Goal: Information Seeking & Learning: Learn about a topic

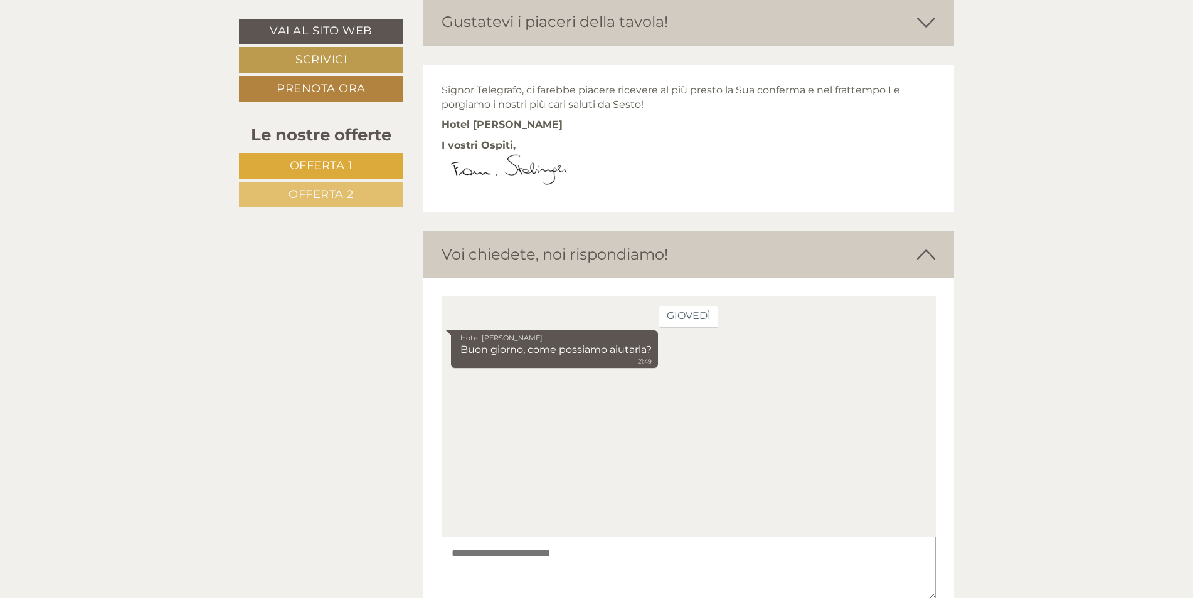
scroll to position [3478, 0]
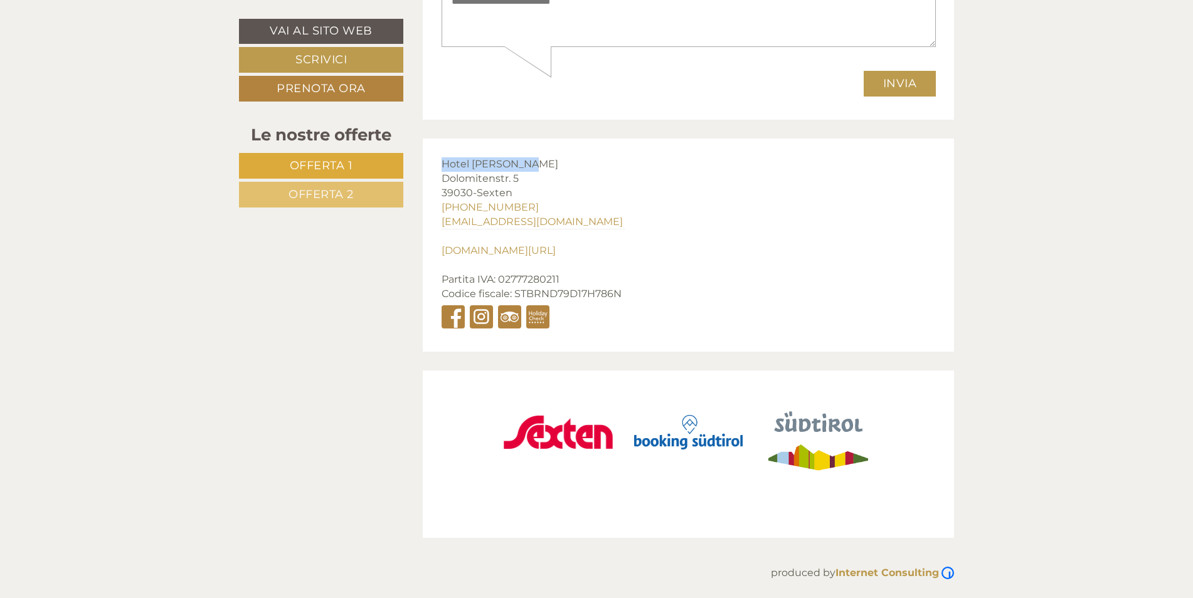
drag, startPoint x: 435, startPoint y: 167, endPoint x: 531, endPoint y: 167, distance: 95.9
click at [531, 167] on div "Hotel Mondschein Dolomitenstr. 5 39030 - Sexten +39 0474 710322 info@hotelmonds…" at bounding box center [533, 245] width 221 height 213
copy span "Hotel [PERSON_NAME]"
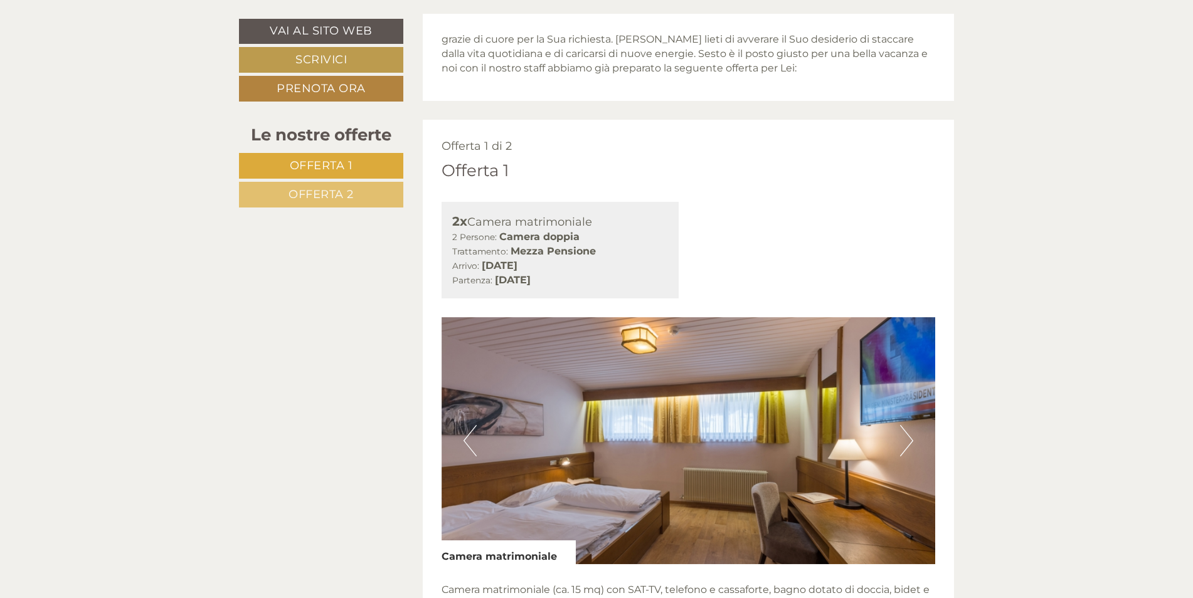
scroll to position [731, 0]
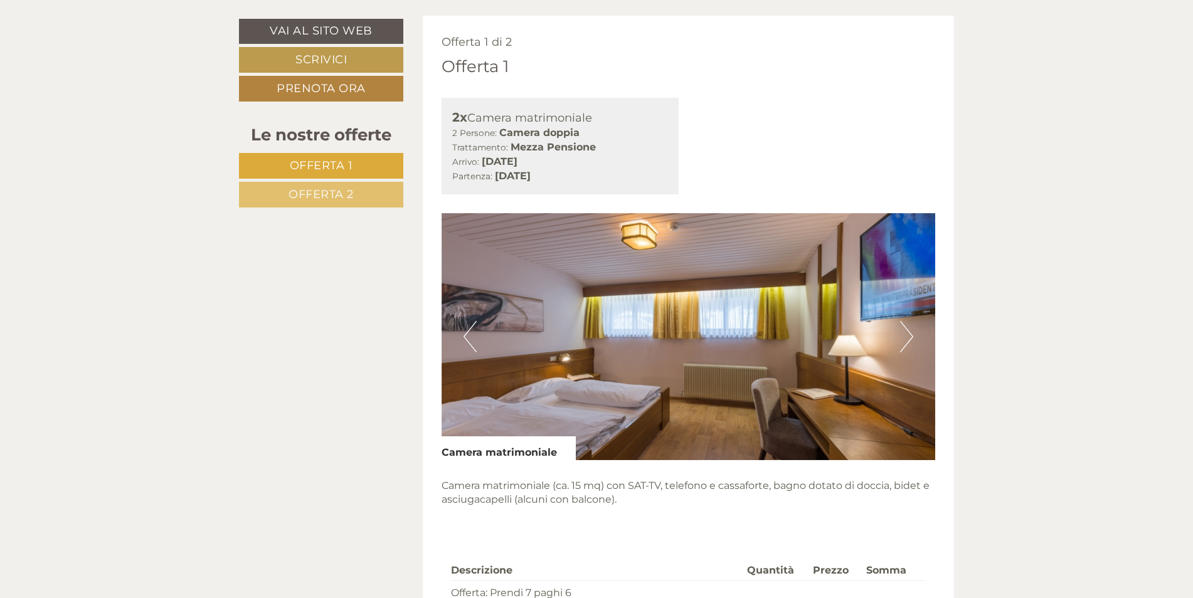
click at [909, 338] on button "Next" at bounding box center [906, 336] width 13 height 31
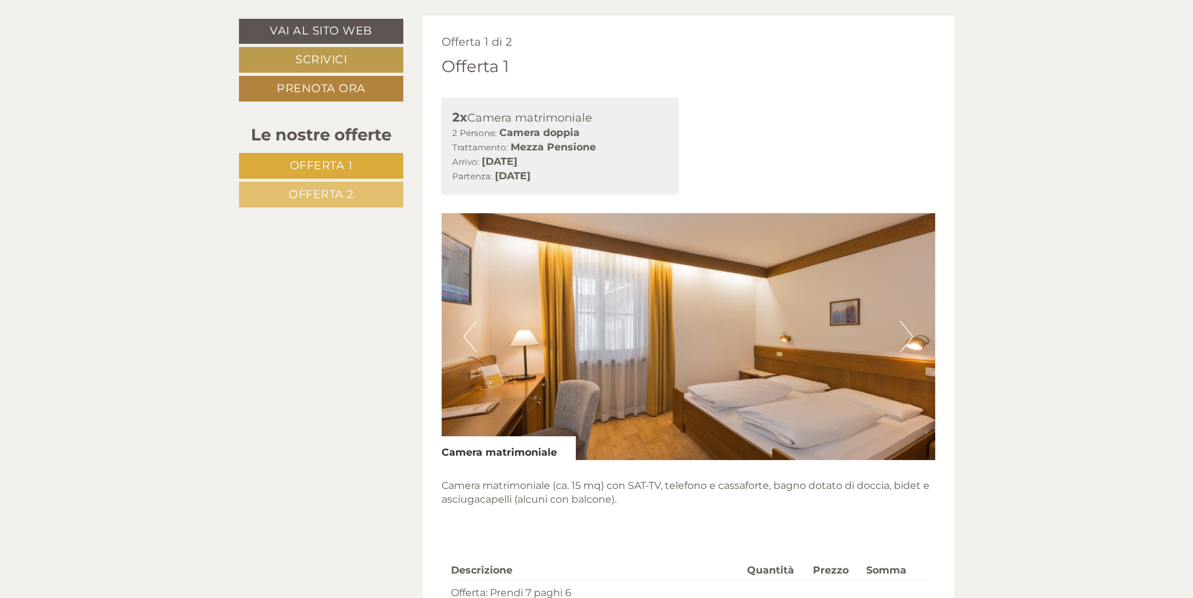
click at [909, 338] on button "Next" at bounding box center [906, 336] width 13 height 31
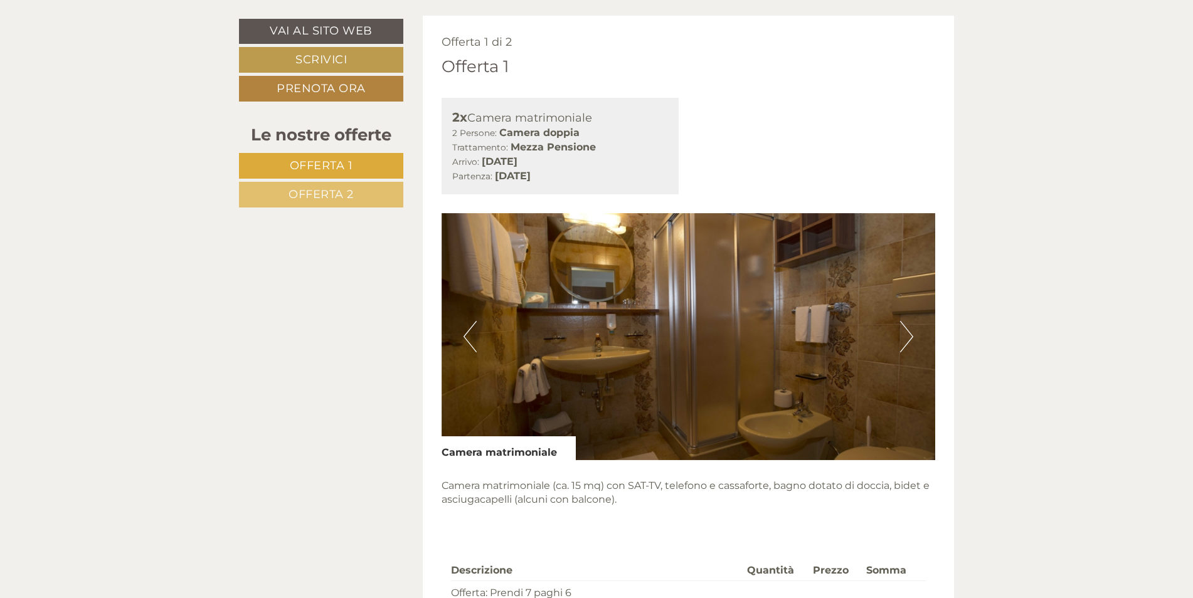
click at [909, 338] on button "Next" at bounding box center [906, 336] width 13 height 31
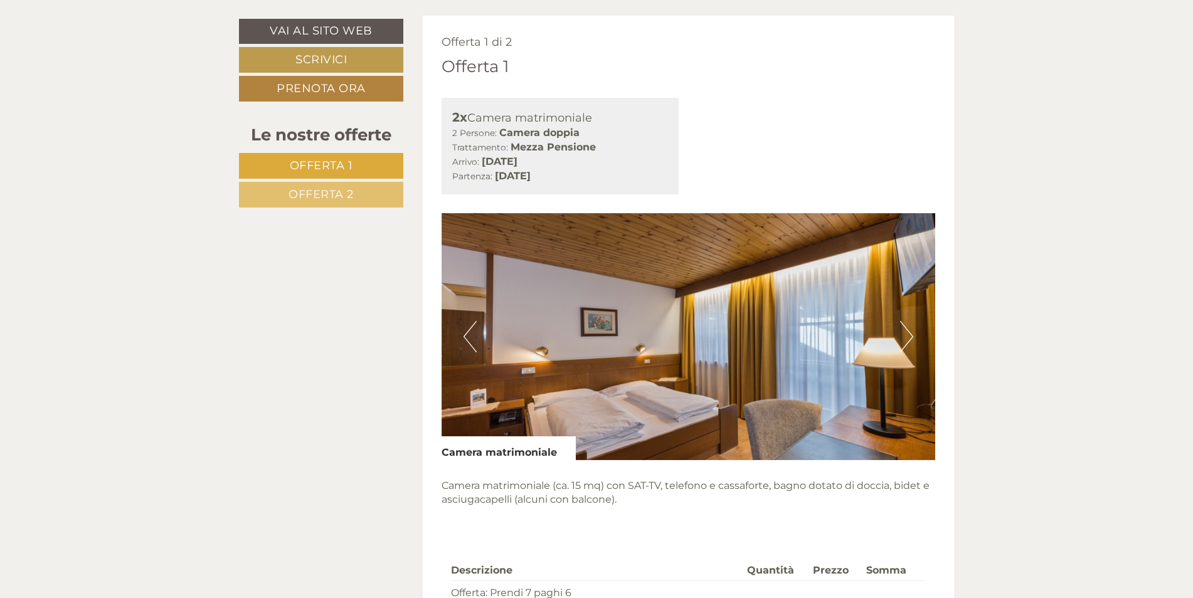
click at [909, 338] on button "Next" at bounding box center [906, 336] width 13 height 31
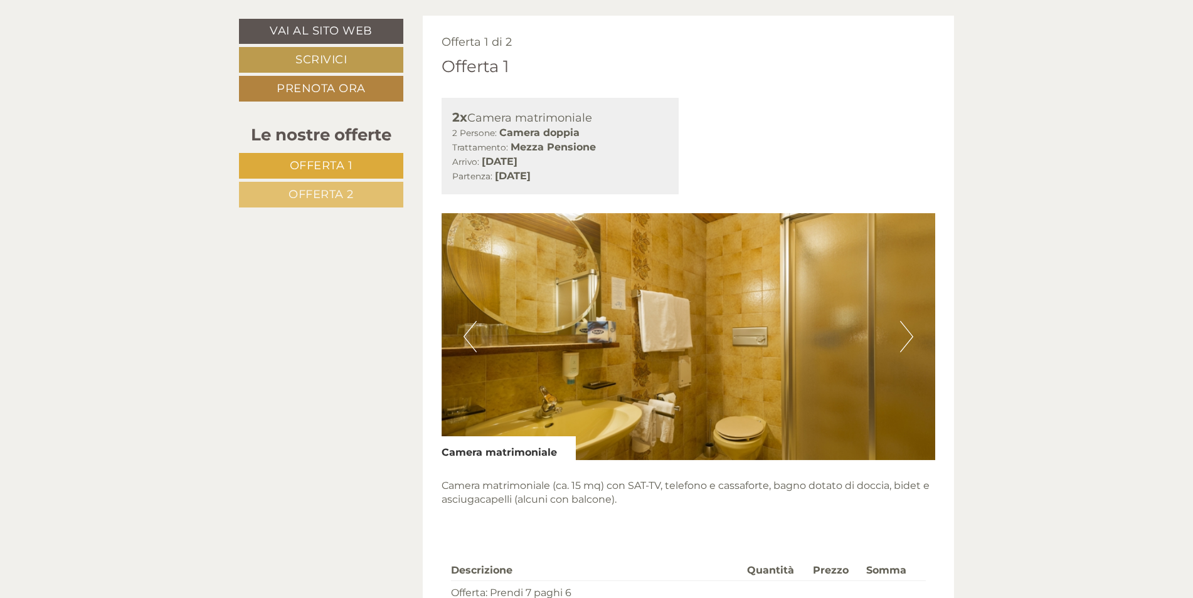
click at [909, 338] on button "Next" at bounding box center [906, 336] width 13 height 31
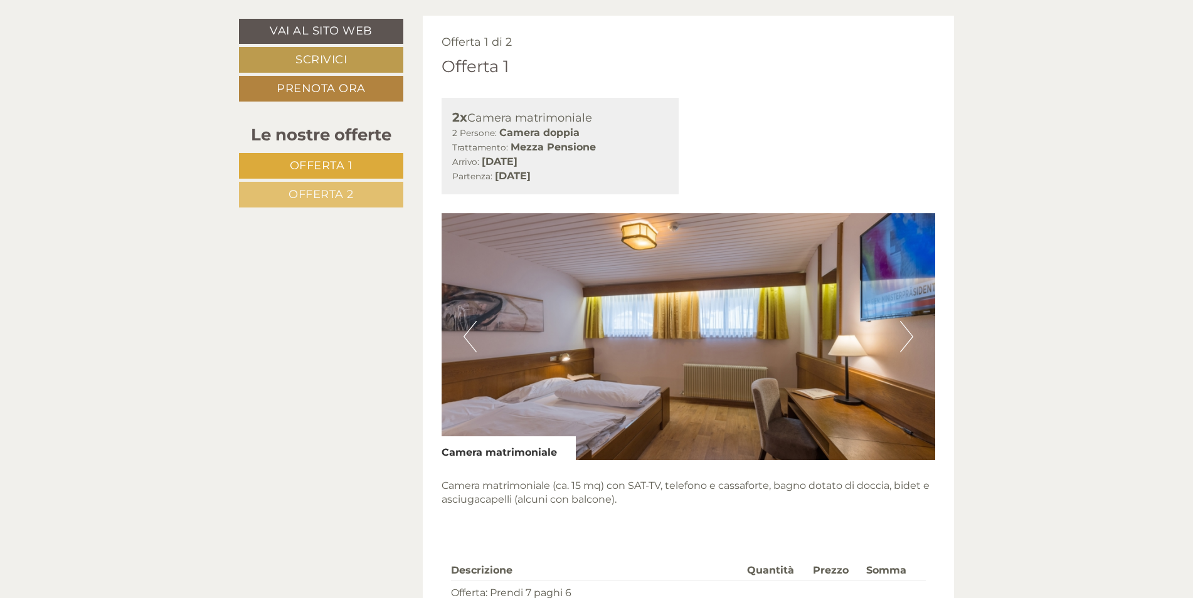
click at [909, 338] on button "Next" at bounding box center [906, 336] width 13 height 31
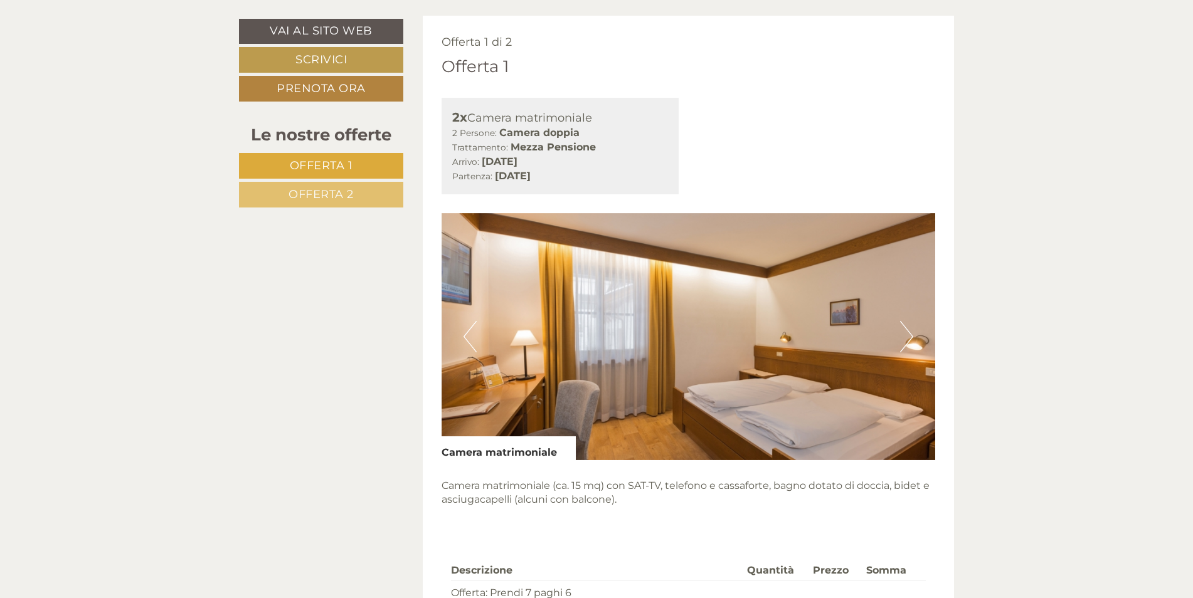
click at [909, 338] on button "Next" at bounding box center [906, 336] width 13 height 31
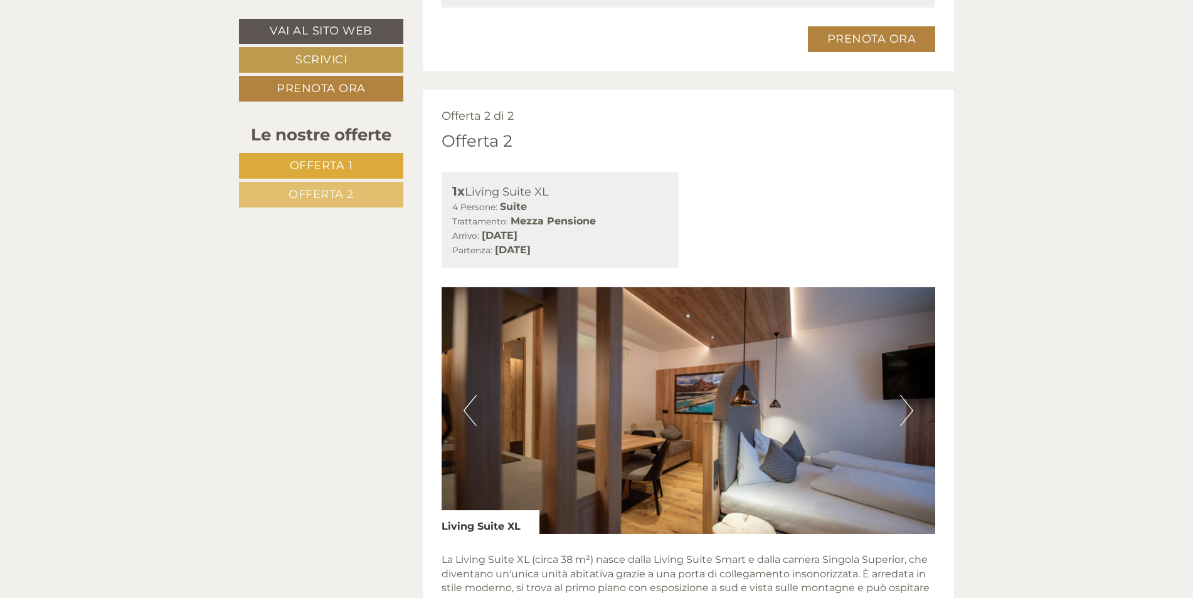
scroll to position [1568, 0]
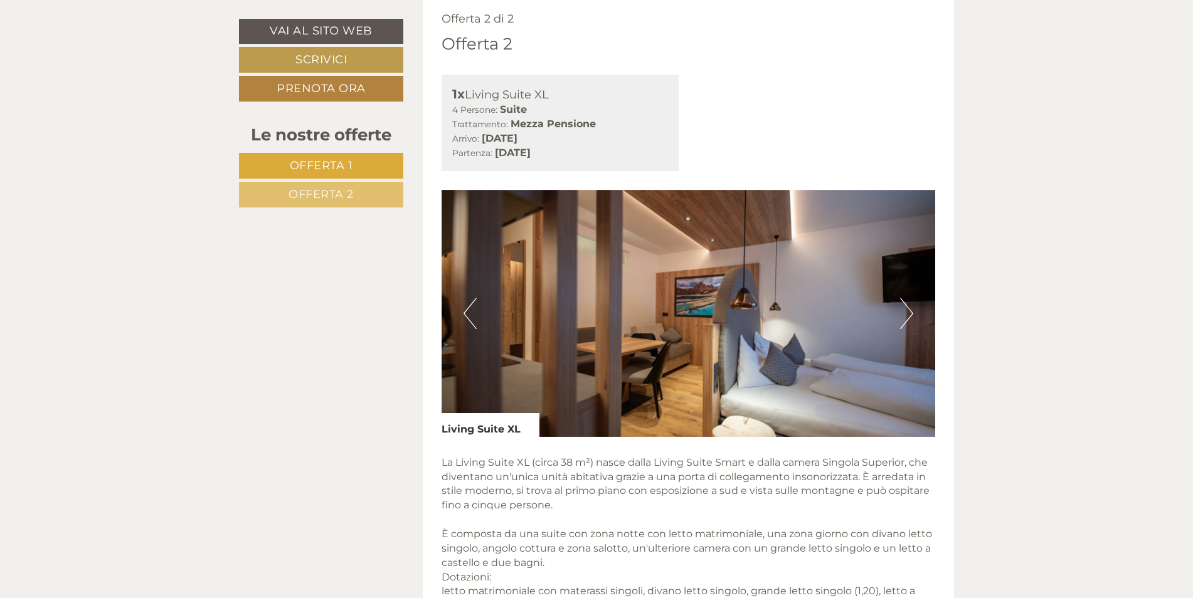
click at [902, 317] on button "Next" at bounding box center [906, 313] width 13 height 31
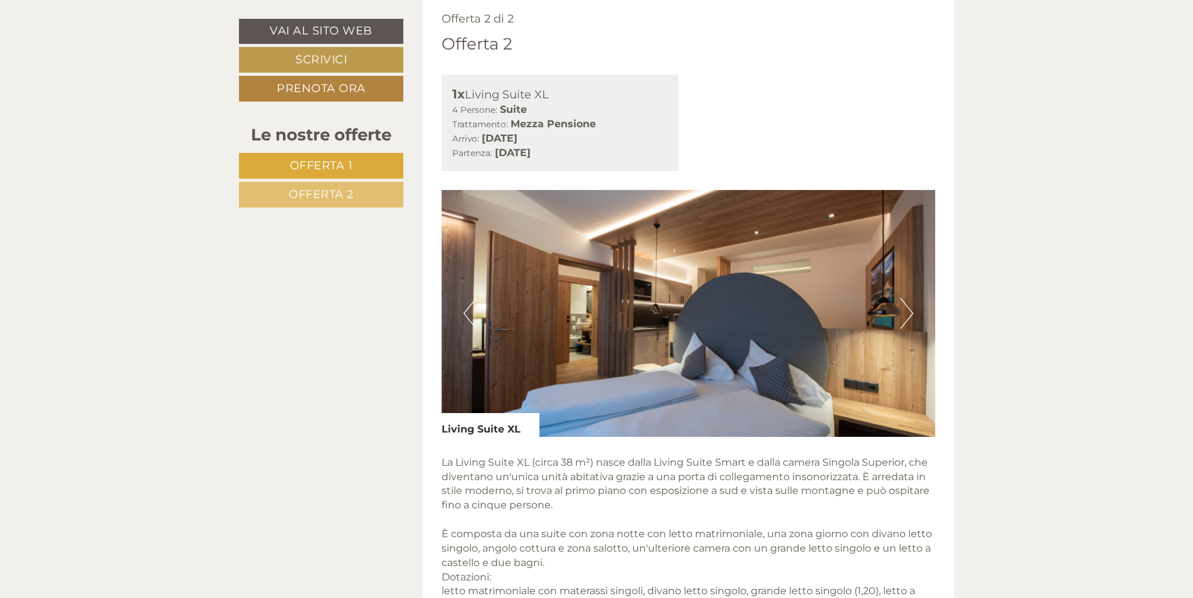
click at [902, 317] on button "Next" at bounding box center [906, 313] width 13 height 31
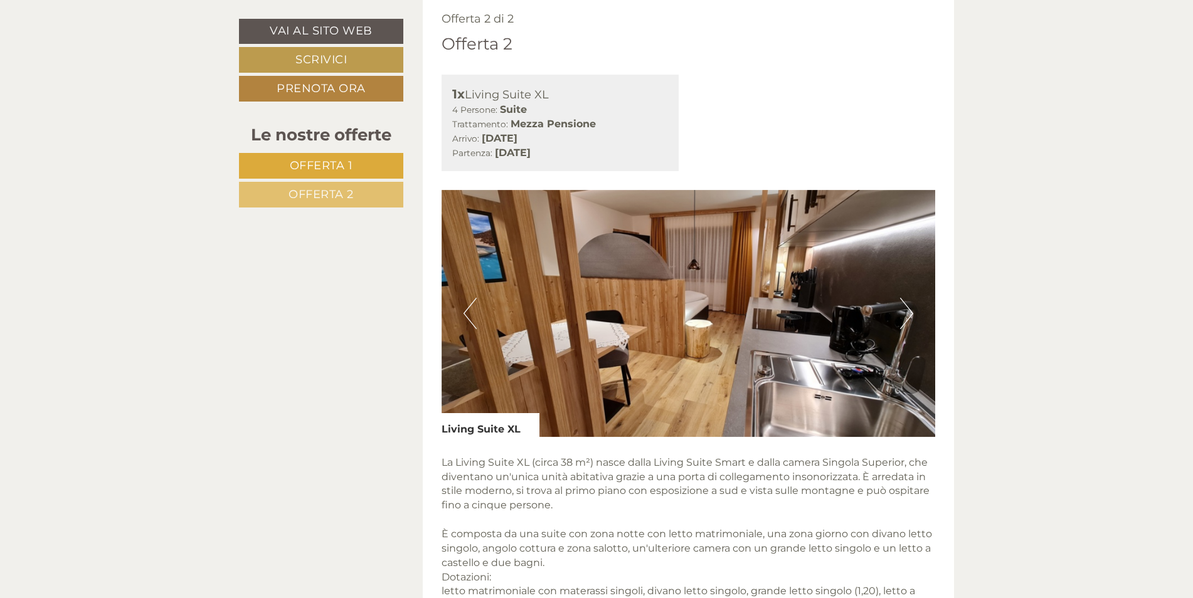
click at [902, 317] on button "Next" at bounding box center [906, 313] width 13 height 31
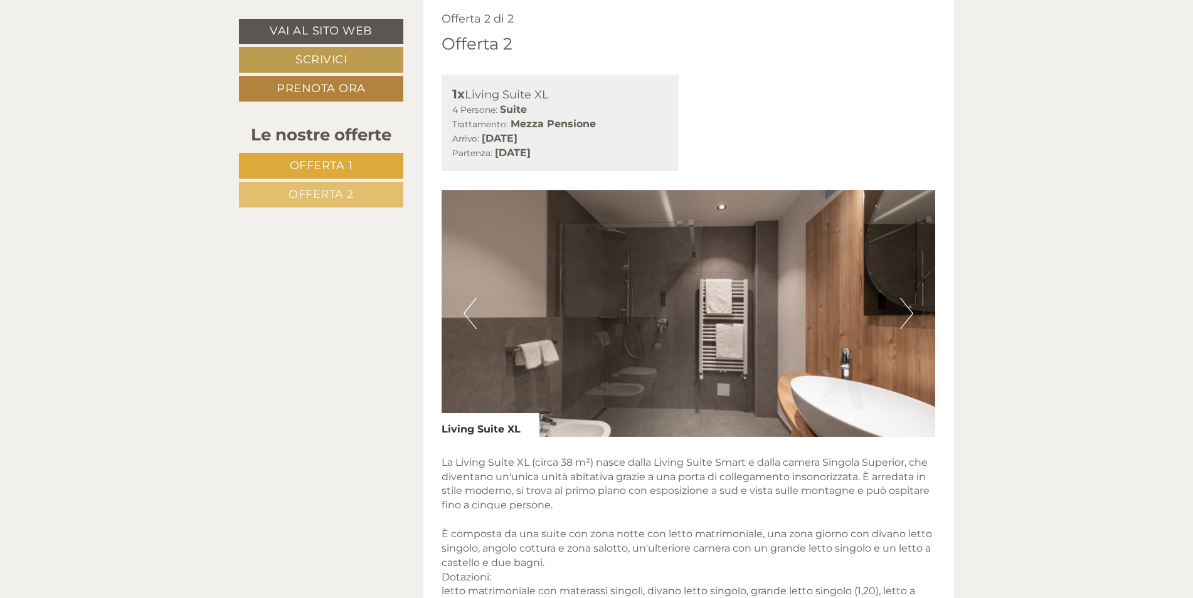
click at [902, 317] on button "Next" at bounding box center [906, 313] width 13 height 31
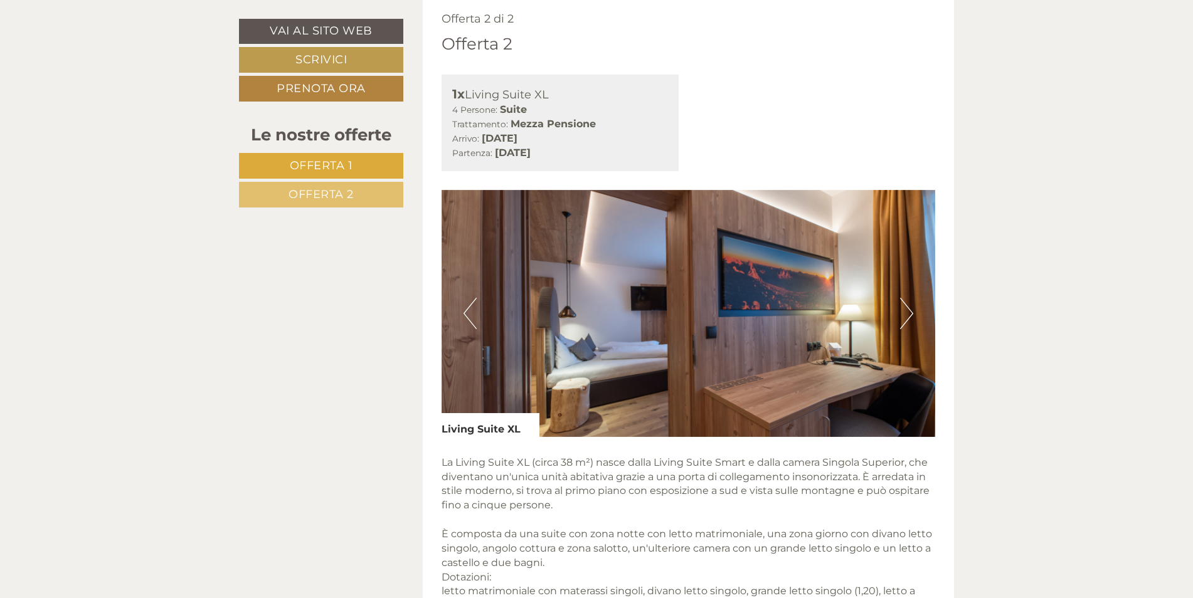
click at [902, 317] on button "Next" at bounding box center [906, 313] width 13 height 31
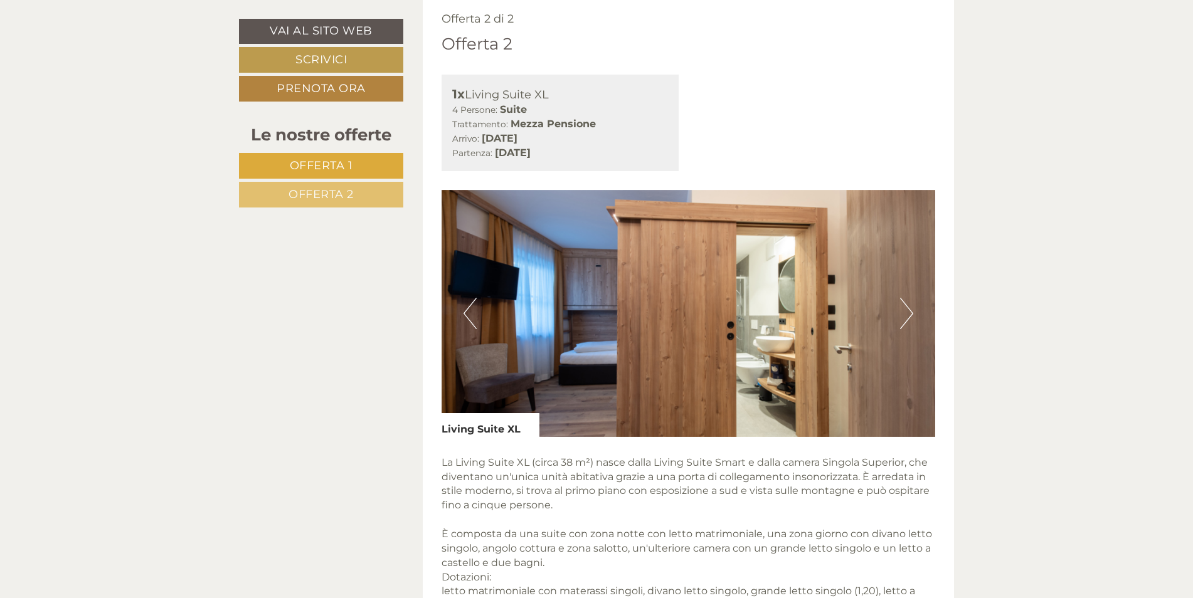
click at [902, 317] on button "Next" at bounding box center [906, 313] width 13 height 31
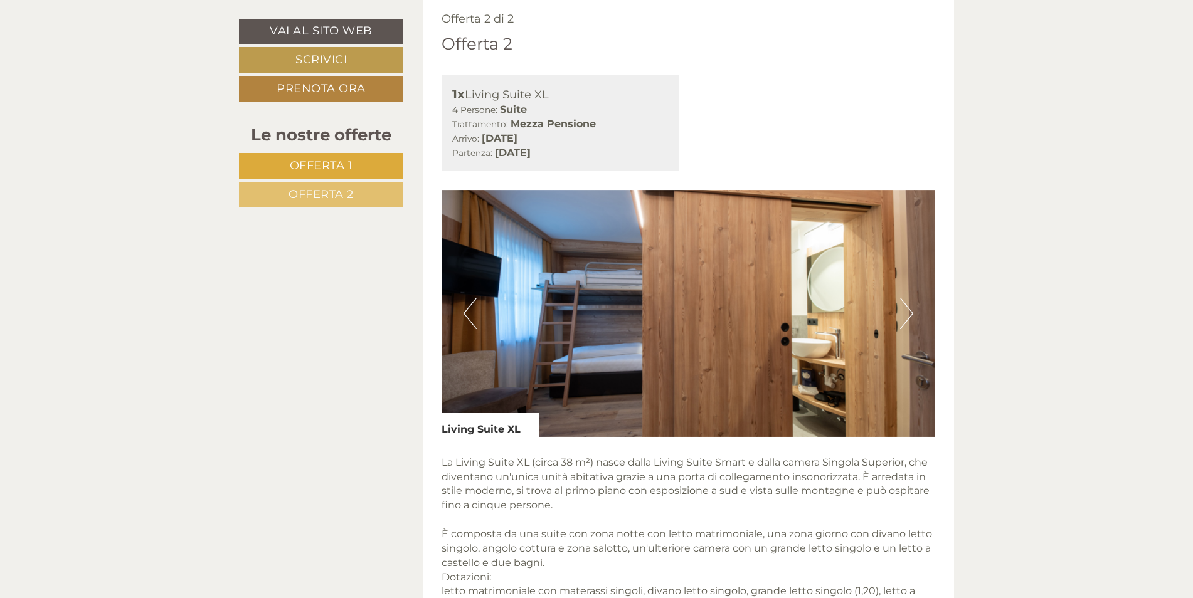
click at [902, 317] on button "Next" at bounding box center [906, 313] width 13 height 31
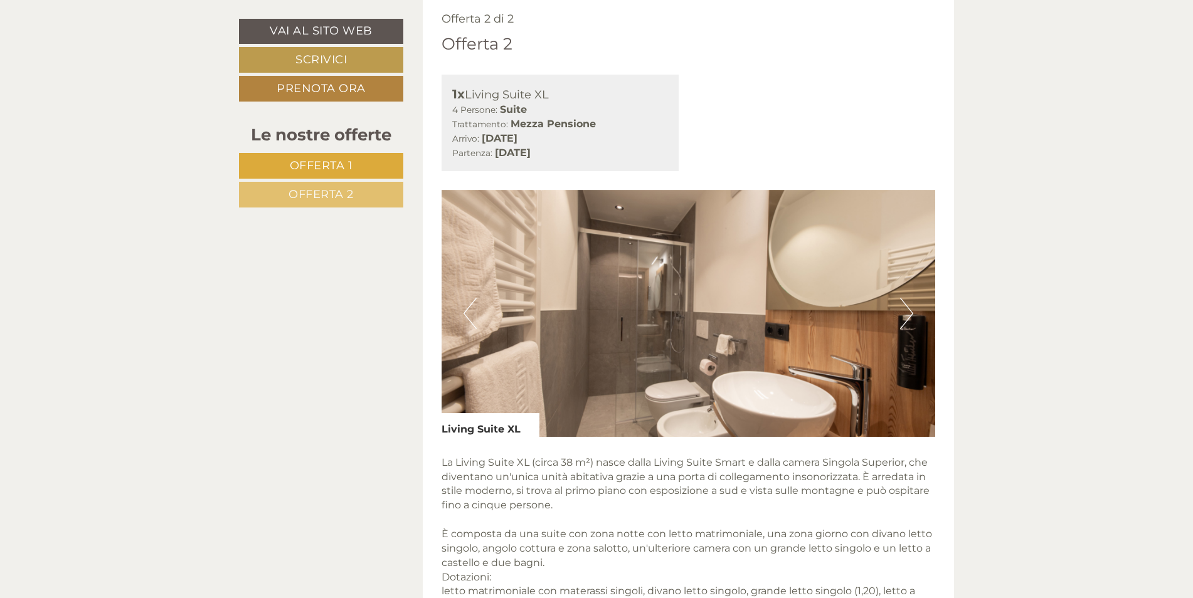
click at [902, 317] on button "Next" at bounding box center [906, 313] width 13 height 31
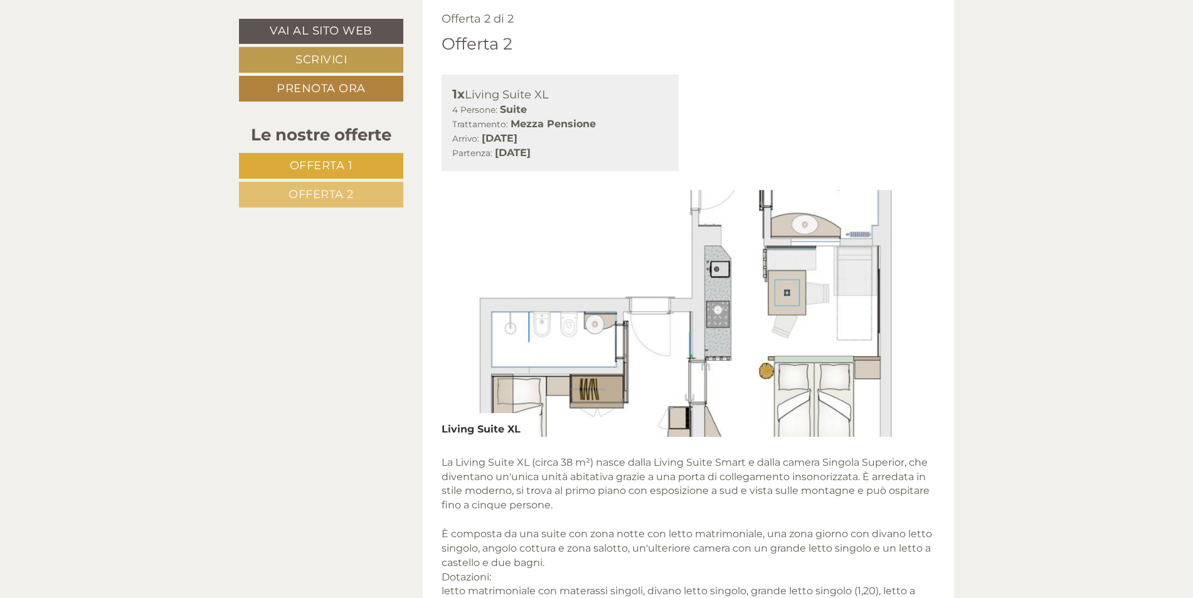
scroll to position [1672, 0]
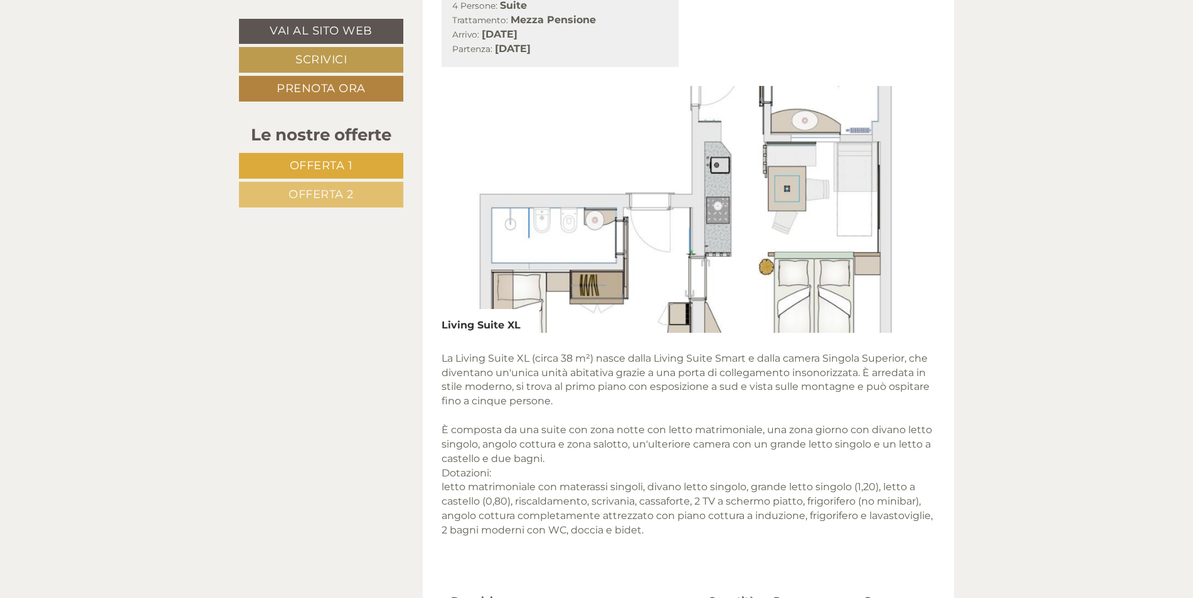
click at [830, 272] on img at bounding box center [688, 209] width 494 height 247
drag, startPoint x: 818, startPoint y: 251, endPoint x: 838, endPoint y: 268, distance: 25.4
click at [838, 268] on img at bounding box center [688, 209] width 494 height 247
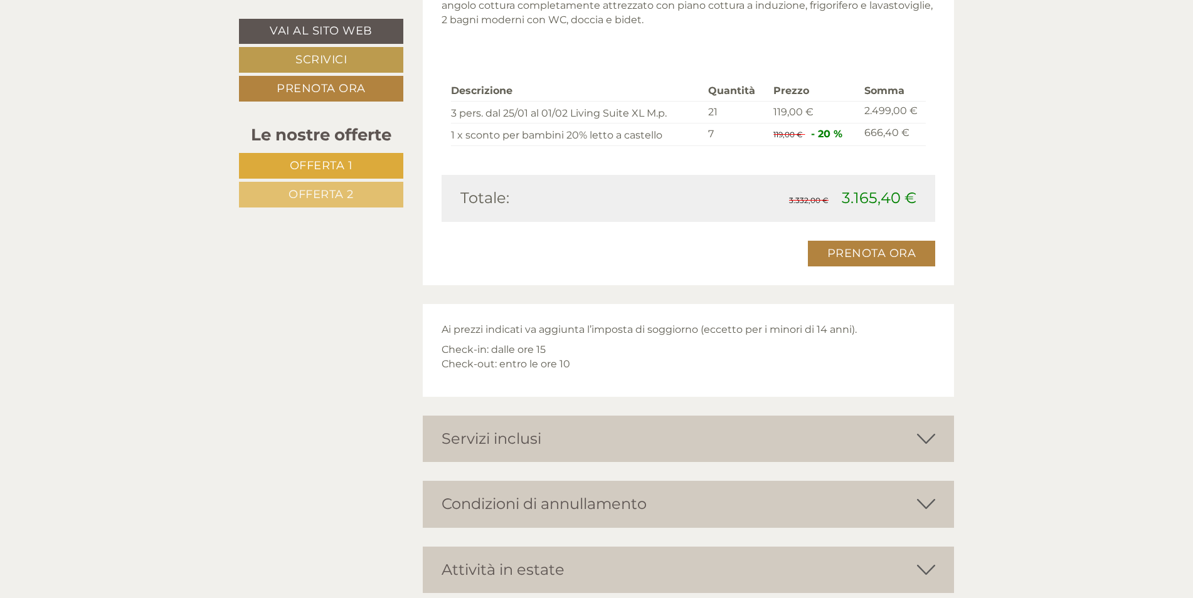
scroll to position [2195, 0]
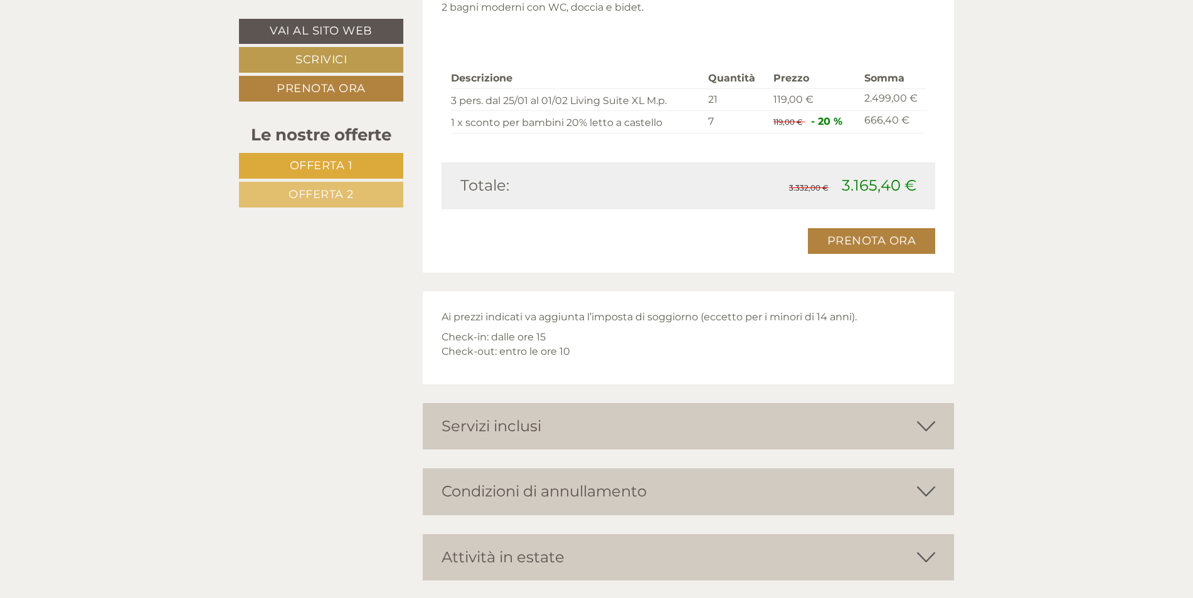
click at [771, 418] on div "Servizi inclusi" at bounding box center [689, 426] width 532 height 46
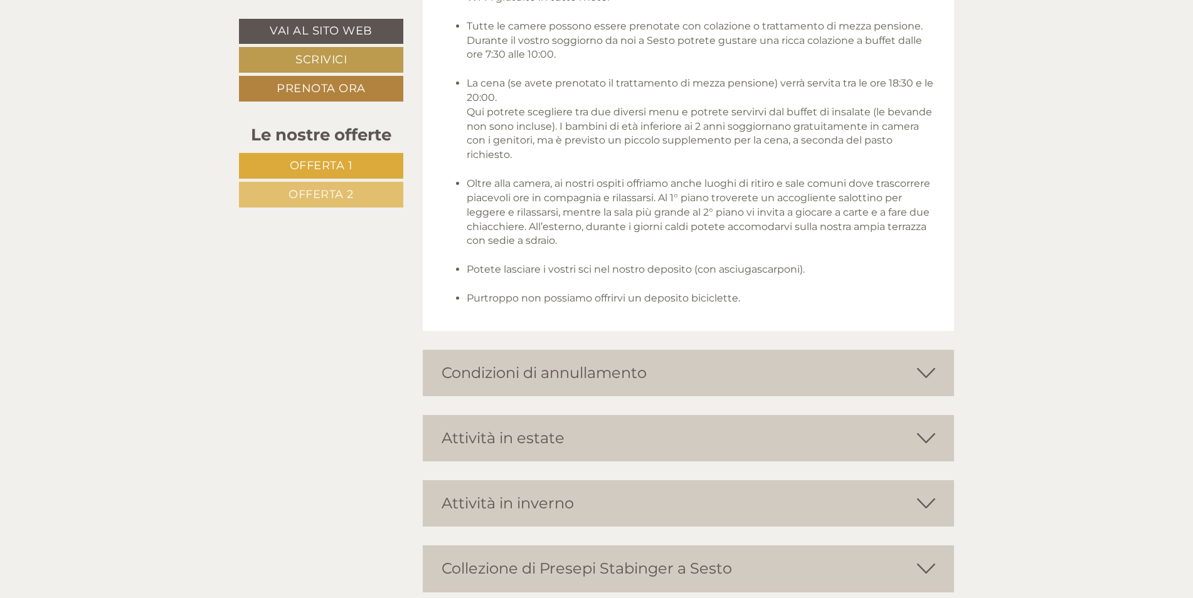
scroll to position [2717, 0]
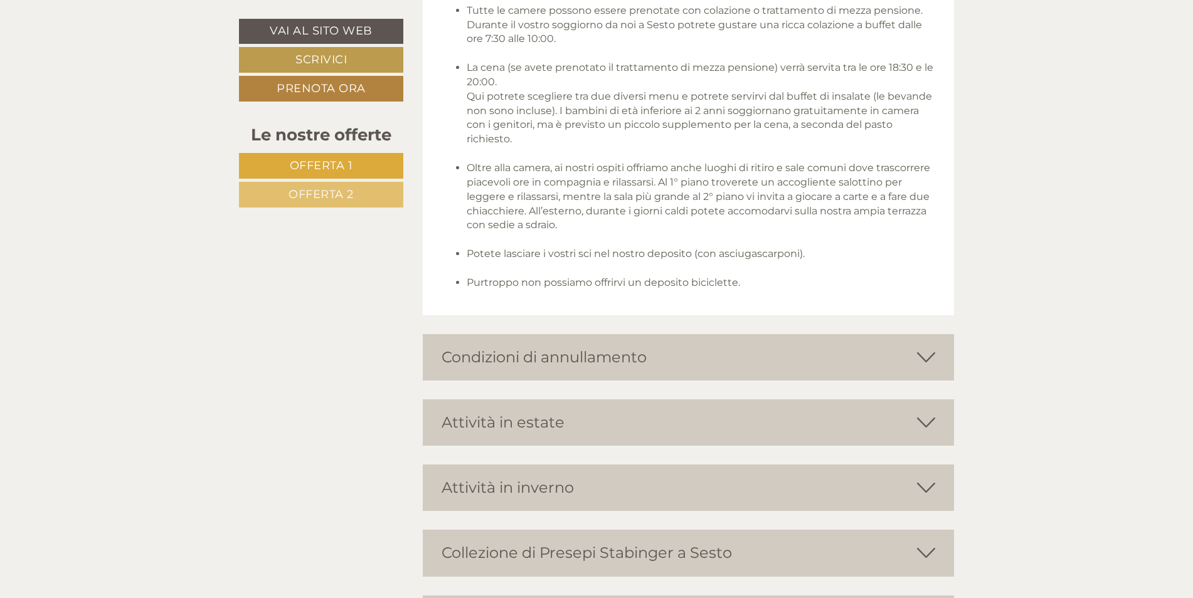
click at [728, 473] on div "Attività in inverno" at bounding box center [689, 488] width 532 height 46
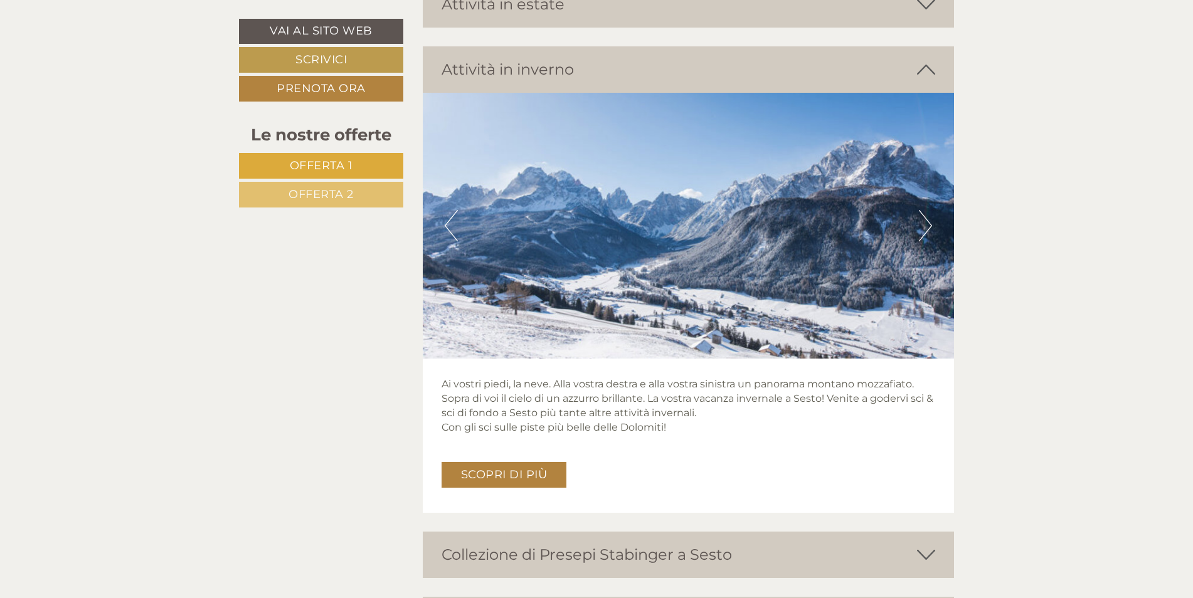
scroll to position [3344, 0]
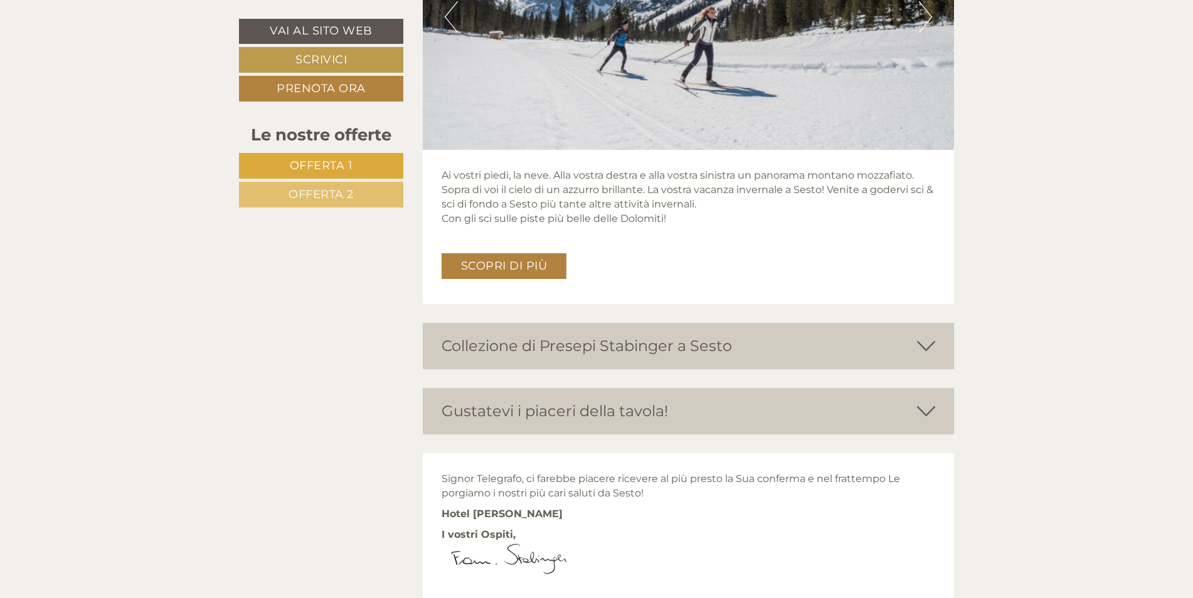
click at [675, 358] on div "Collezione di Presepi Stabinger a Sesto" at bounding box center [689, 346] width 532 height 46
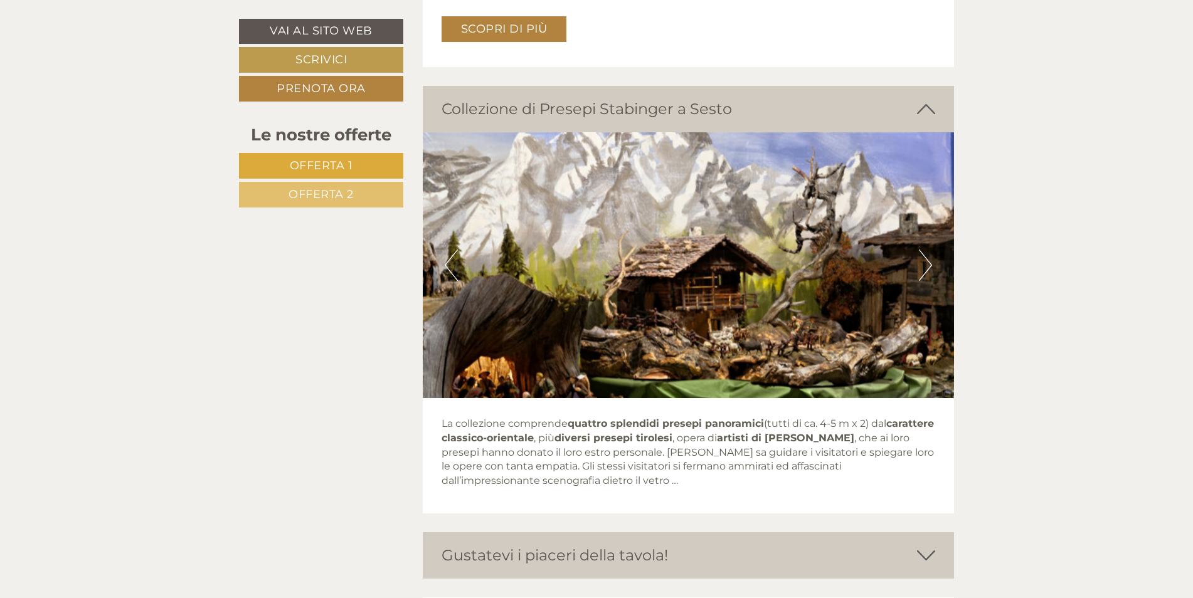
scroll to position [3762, 0]
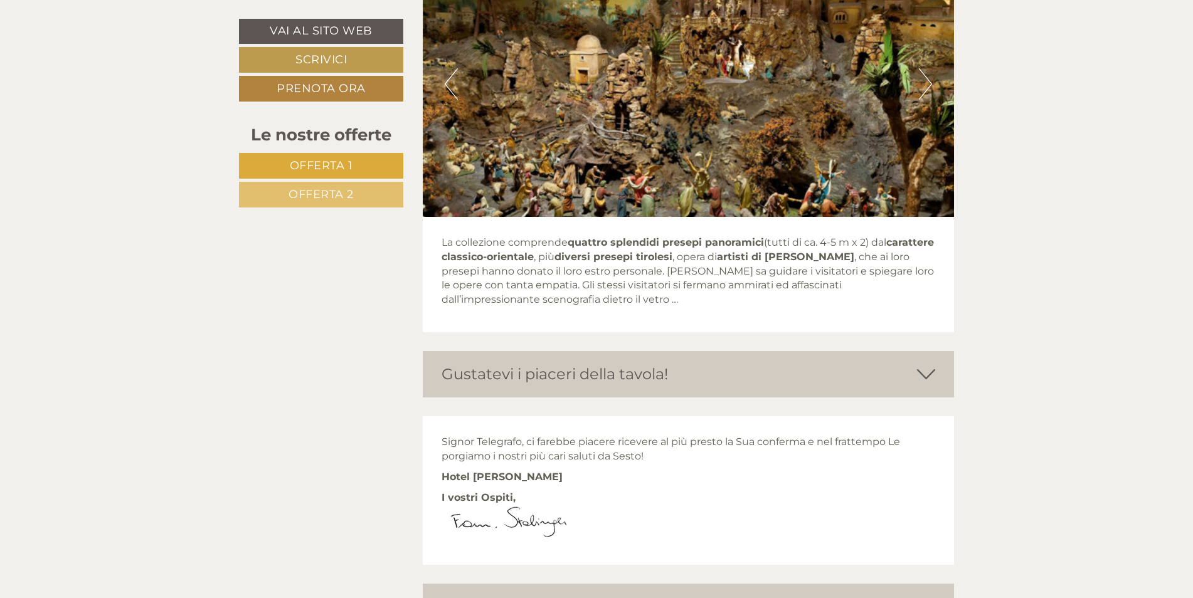
click at [728, 381] on div "Gustatevi i piaceri della tavola!" at bounding box center [689, 374] width 532 height 46
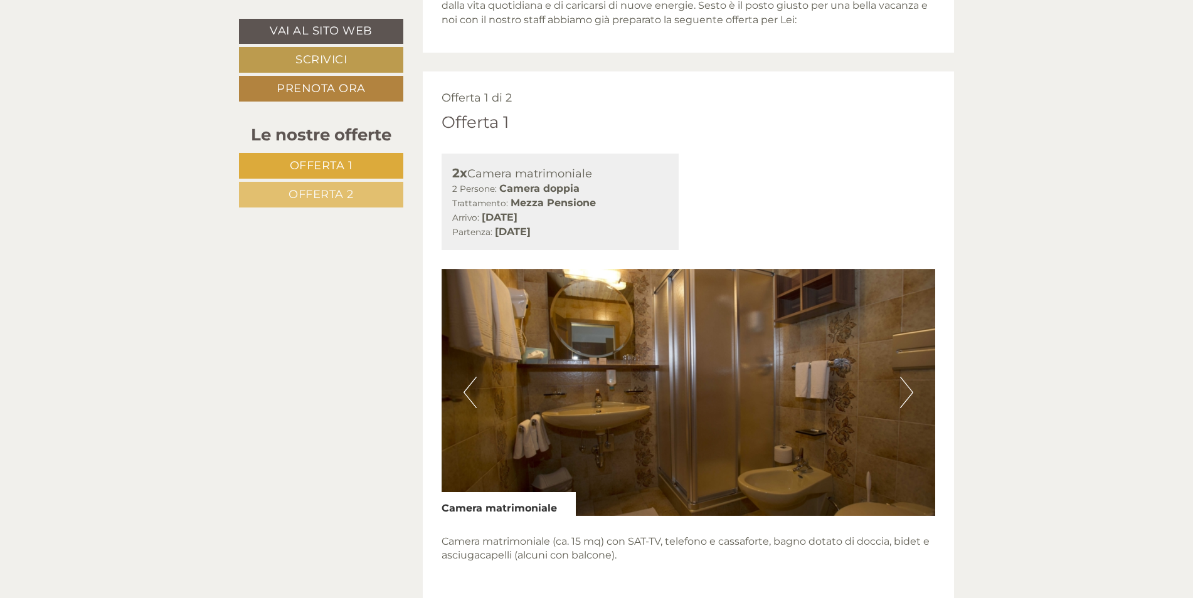
scroll to position [731, 0]
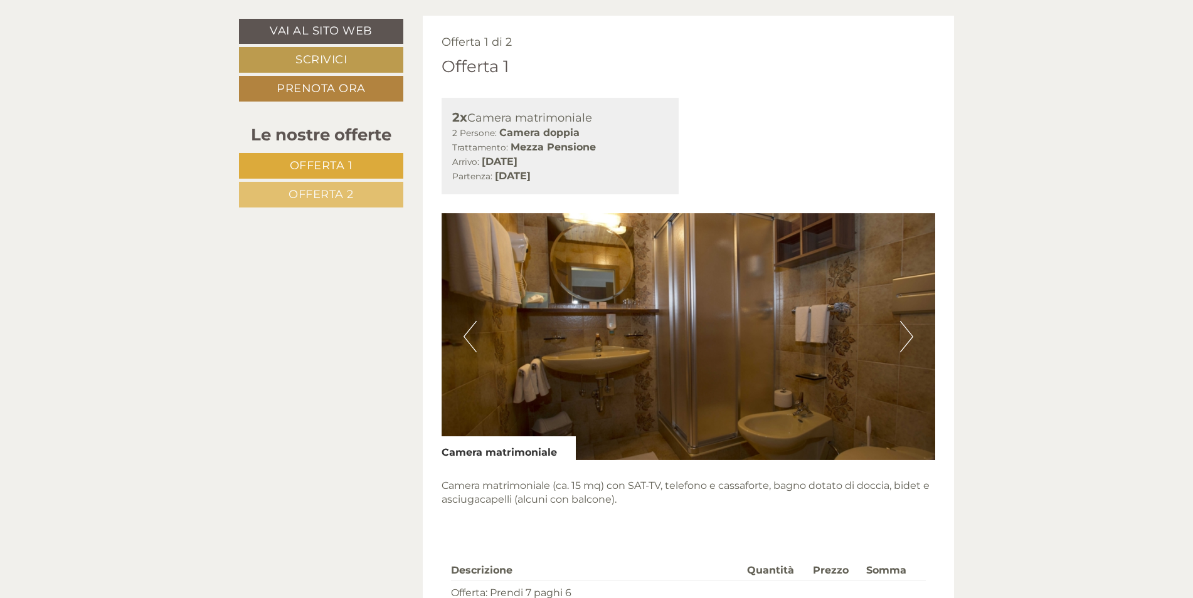
click at [909, 334] on button "Next" at bounding box center [906, 336] width 13 height 31
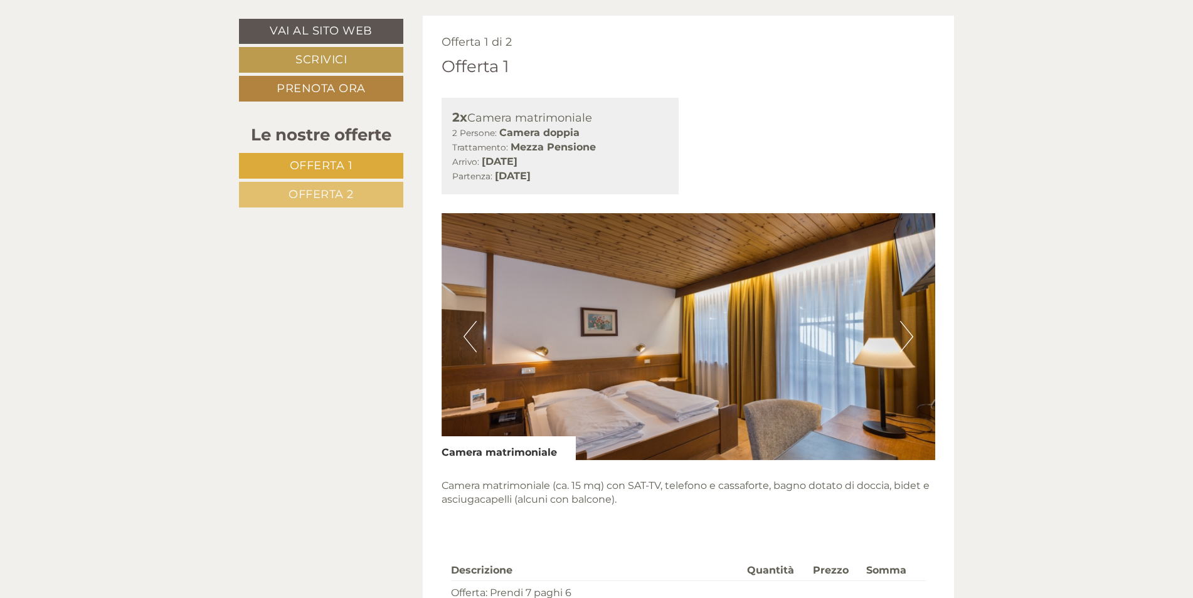
click at [909, 334] on button "Next" at bounding box center [906, 336] width 13 height 31
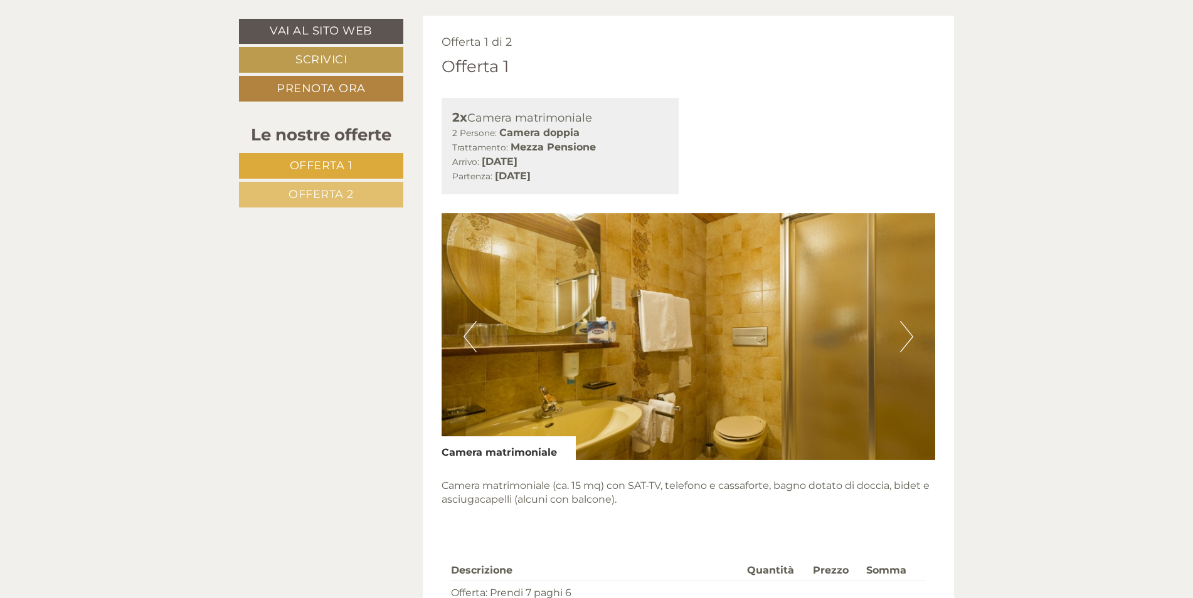
click at [909, 334] on button "Next" at bounding box center [906, 336] width 13 height 31
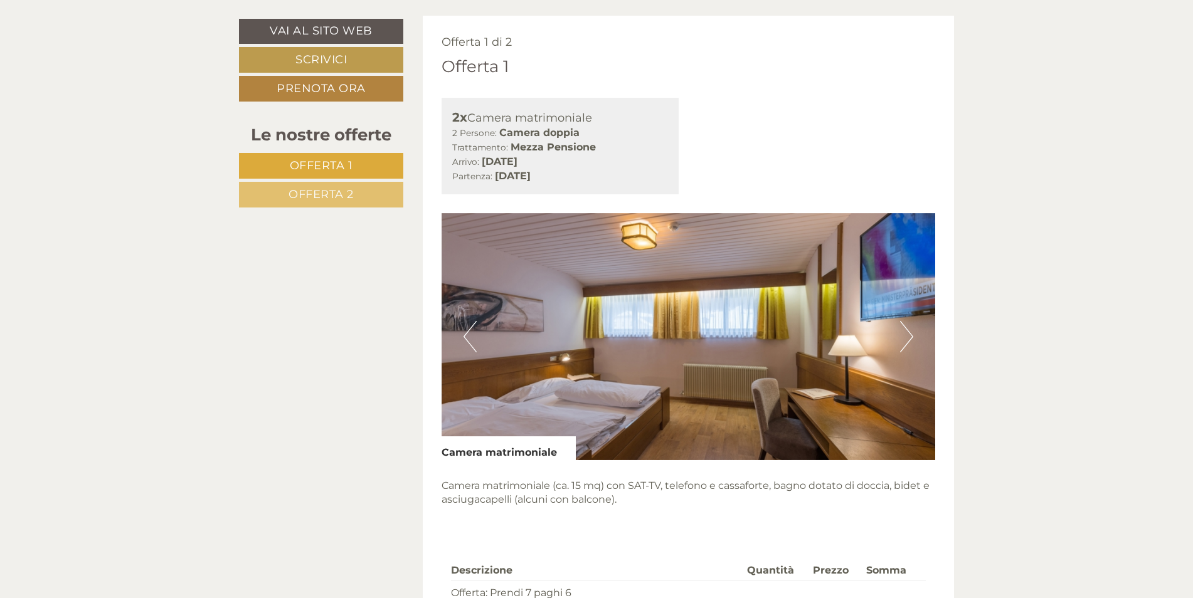
click at [909, 334] on button "Next" at bounding box center [906, 336] width 13 height 31
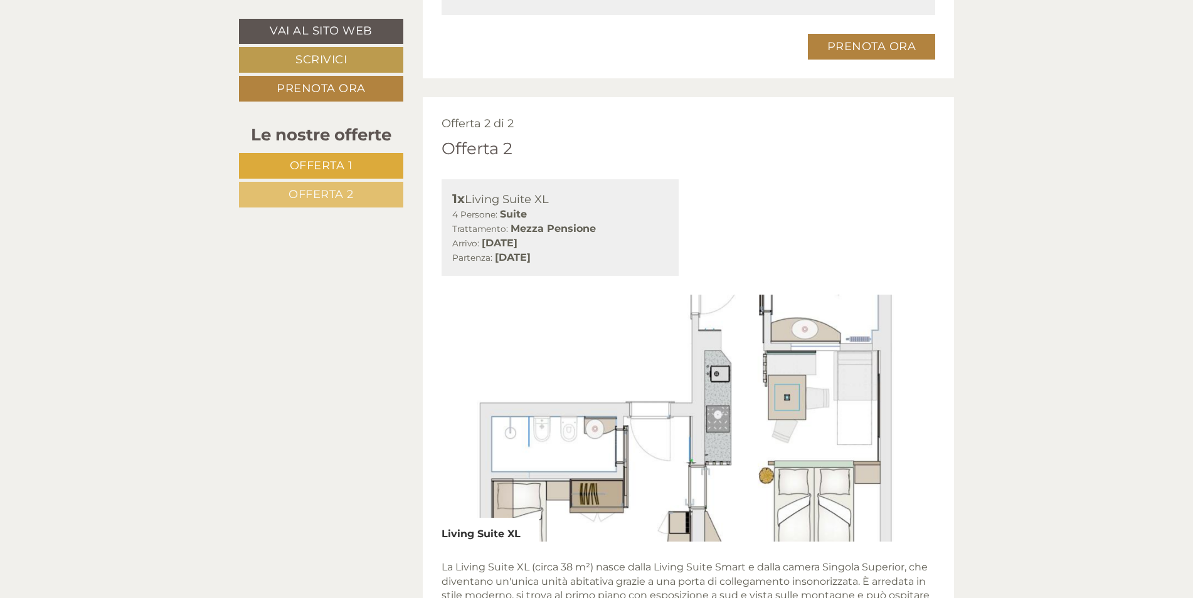
scroll to position [1568, 0]
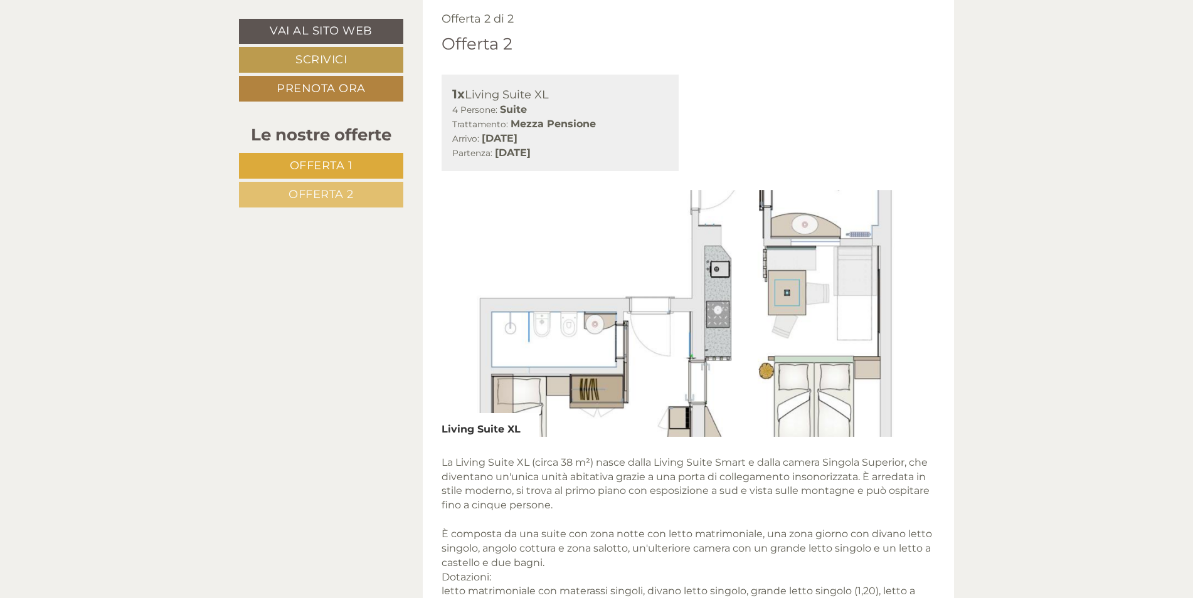
click at [732, 304] on img at bounding box center [688, 313] width 494 height 247
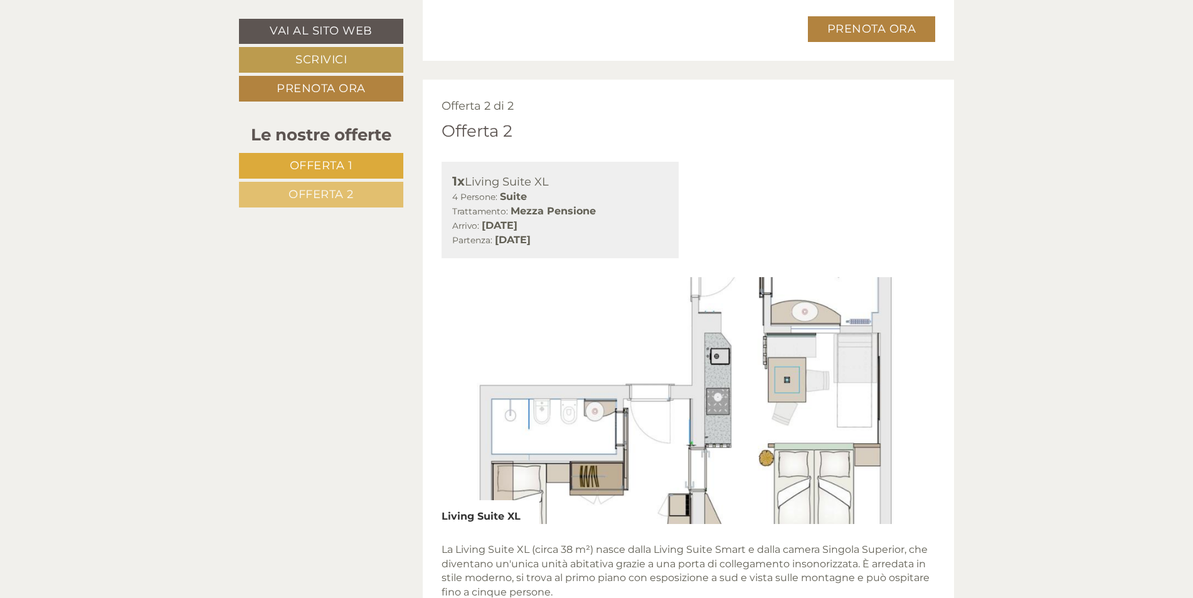
scroll to position [1463, 0]
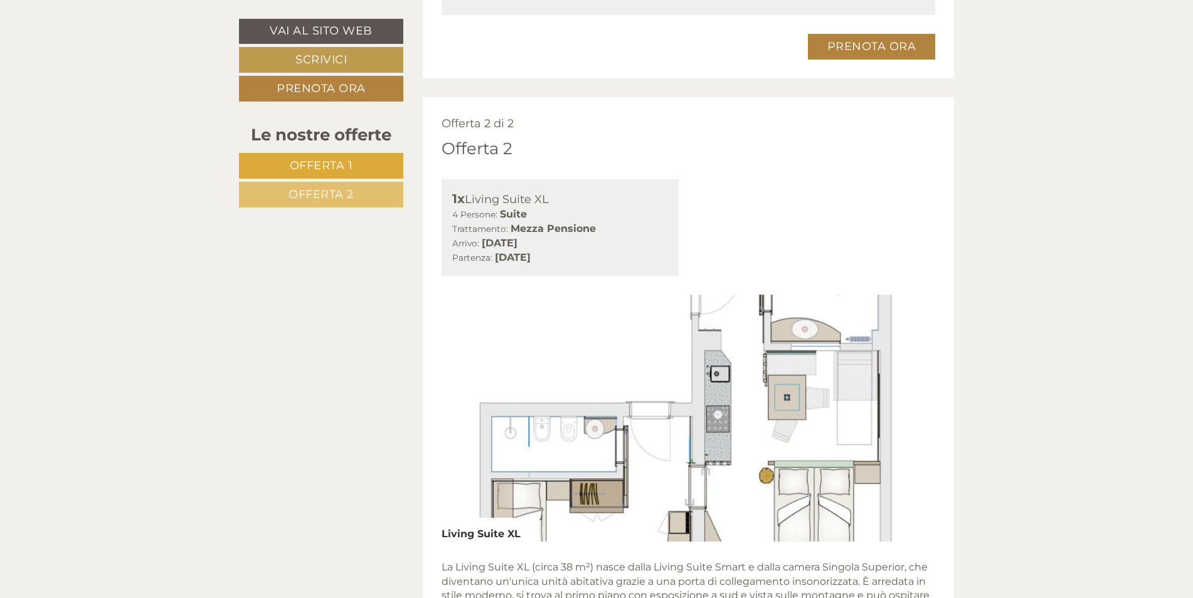
click at [557, 458] on img at bounding box center [688, 418] width 494 height 247
click at [539, 421] on img at bounding box center [688, 418] width 494 height 247
click at [344, 189] on link "Offerta 2" at bounding box center [321, 195] width 164 height 26
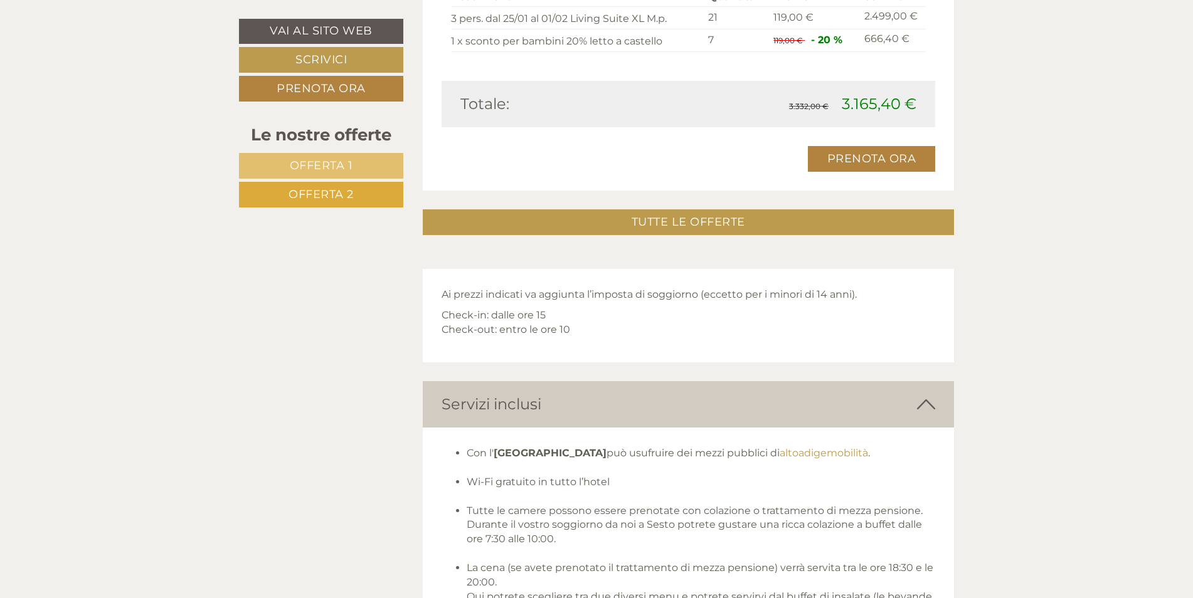
scroll to position [747, 0]
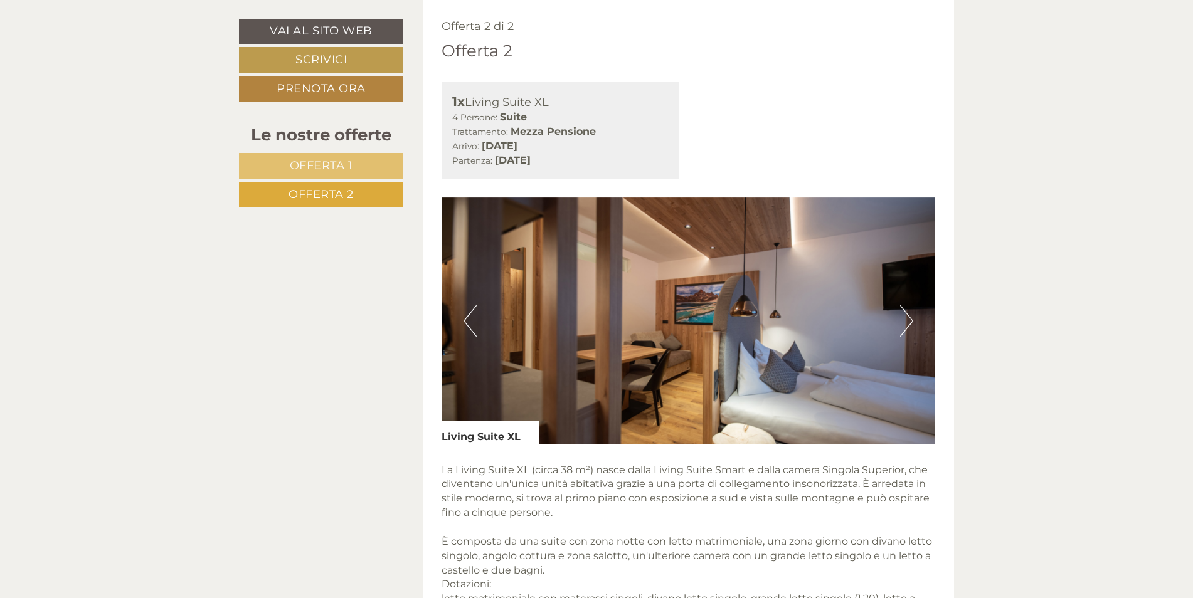
click at [907, 325] on button "Next" at bounding box center [906, 320] width 13 height 31
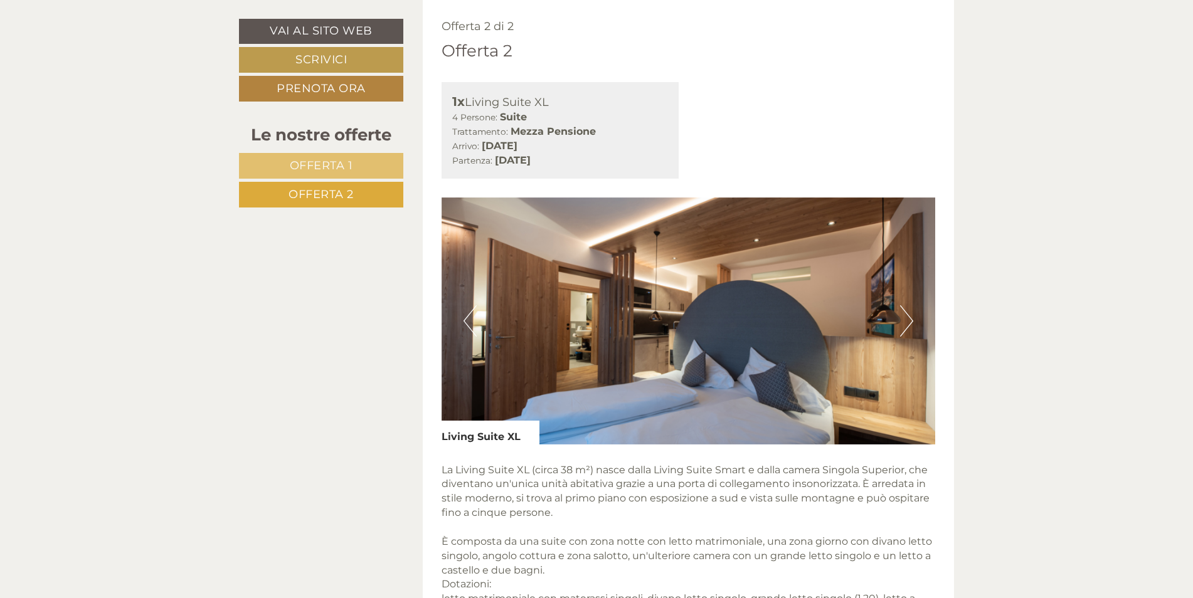
click at [907, 325] on button "Next" at bounding box center [906, 320] width 13 height 31
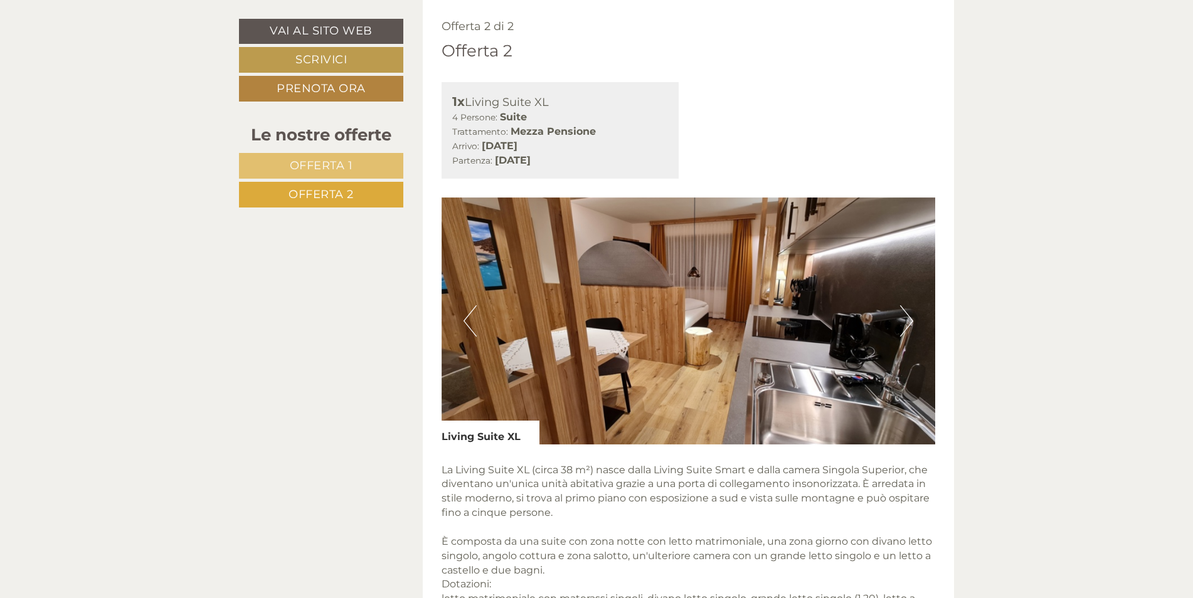
click at [907, 325] on button "Next" at bounding box center [906, 320] width 13 height 31
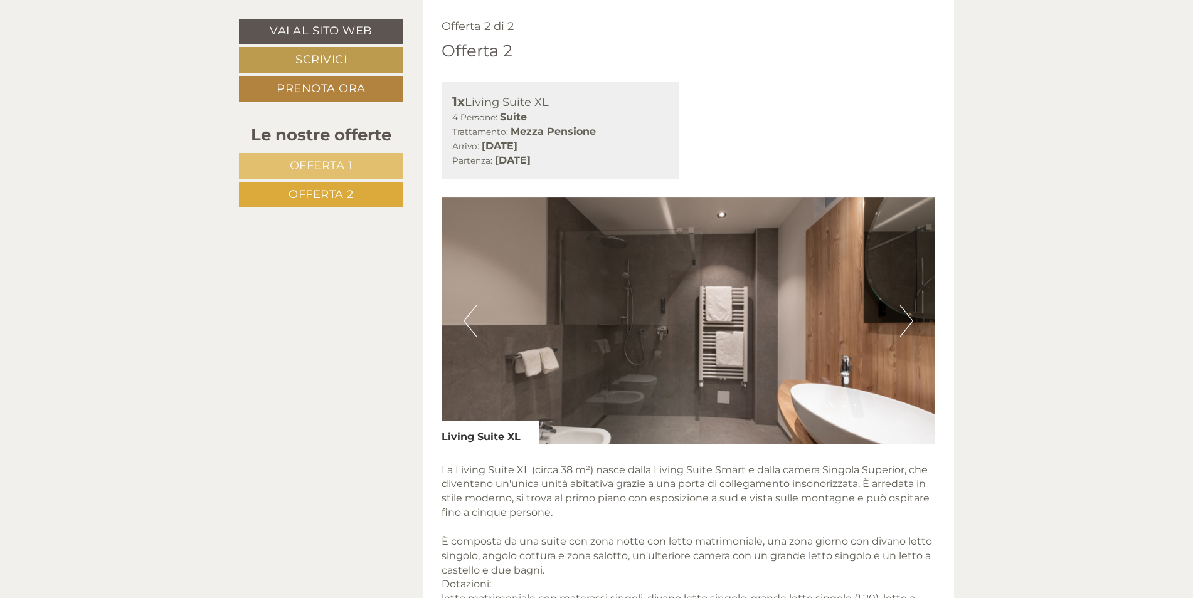
click at [907, 325] on button "Next" at bounding box center [906, 320] width 13 height 31
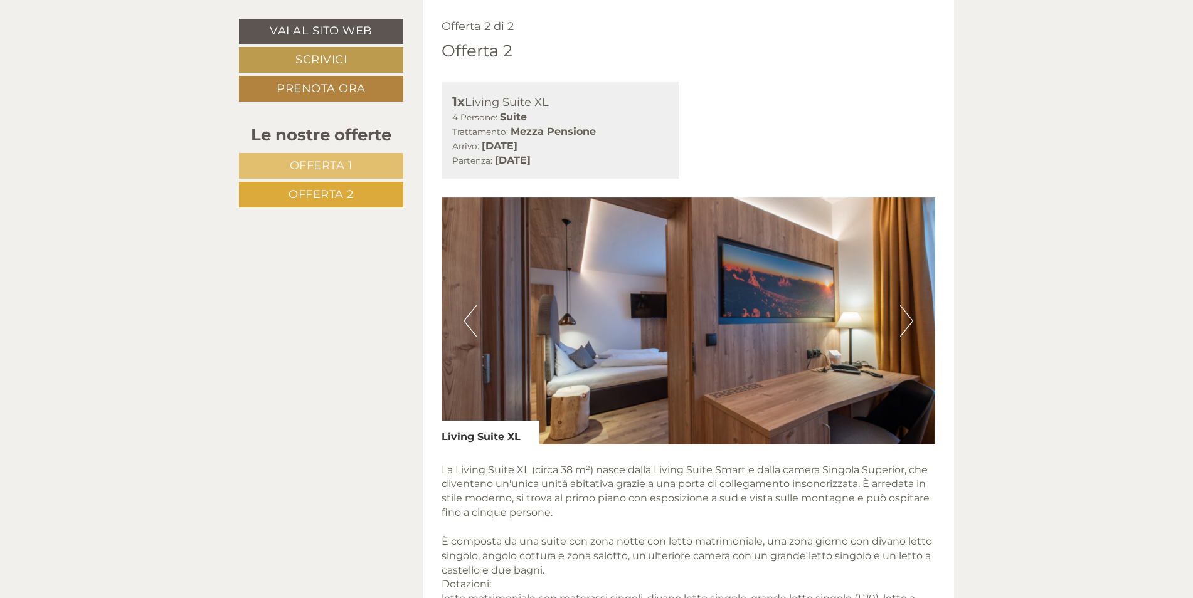
click at [907, 325] on button "Next" at bounding box center [906, 320] width 13 height 31
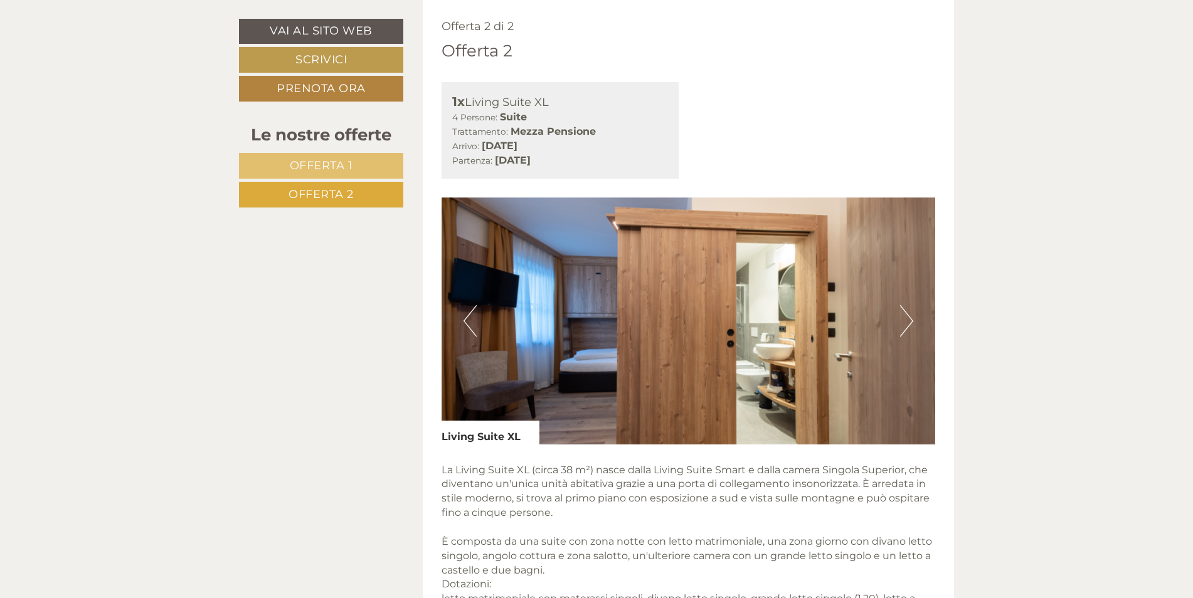
click at [470, 319] on button "Previous" at bounding box center [469, 320] width 13 height 31
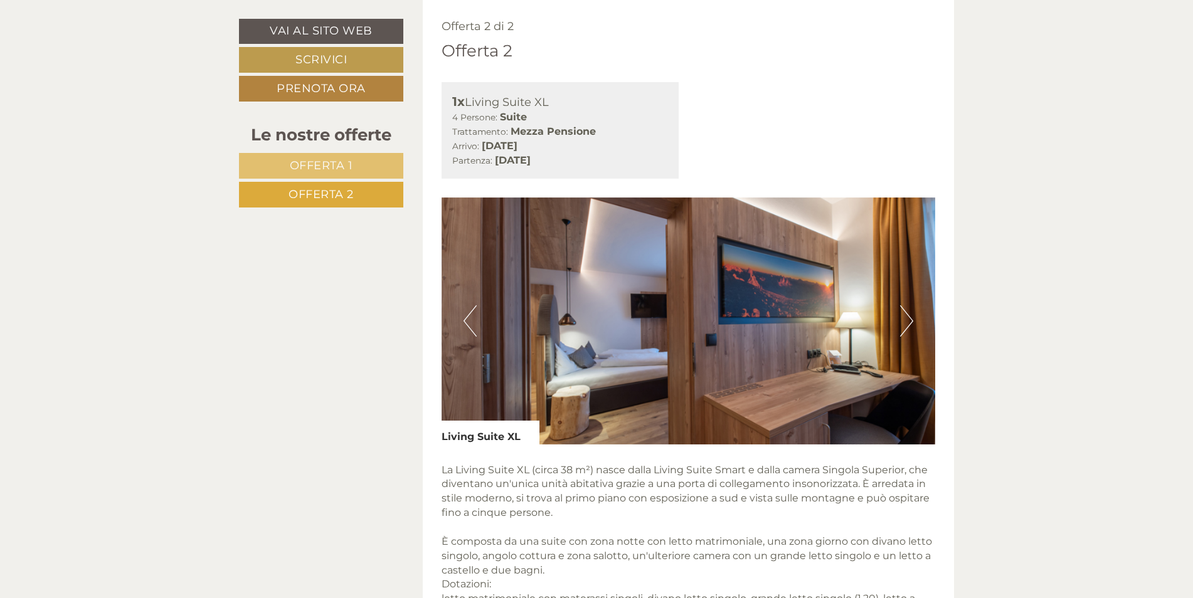
click at [470, 319] on button "Previous" at bounding box center [469, 320] width 13 height 31
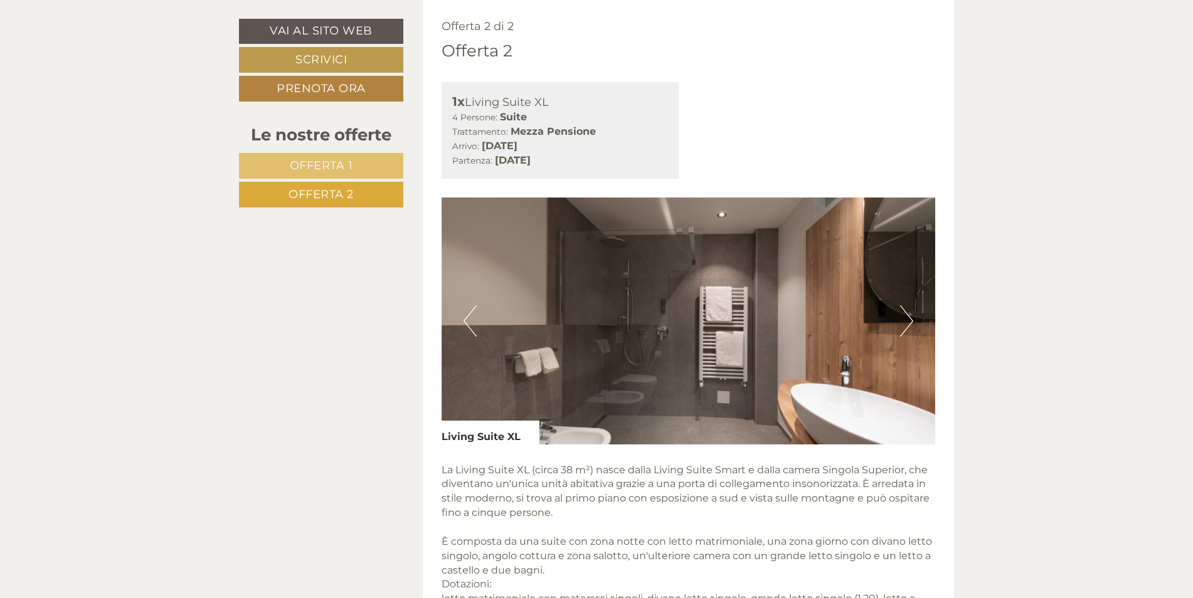
click at [908, 325] on button "Next" at bounding box center [906, 320] width 13 height 31
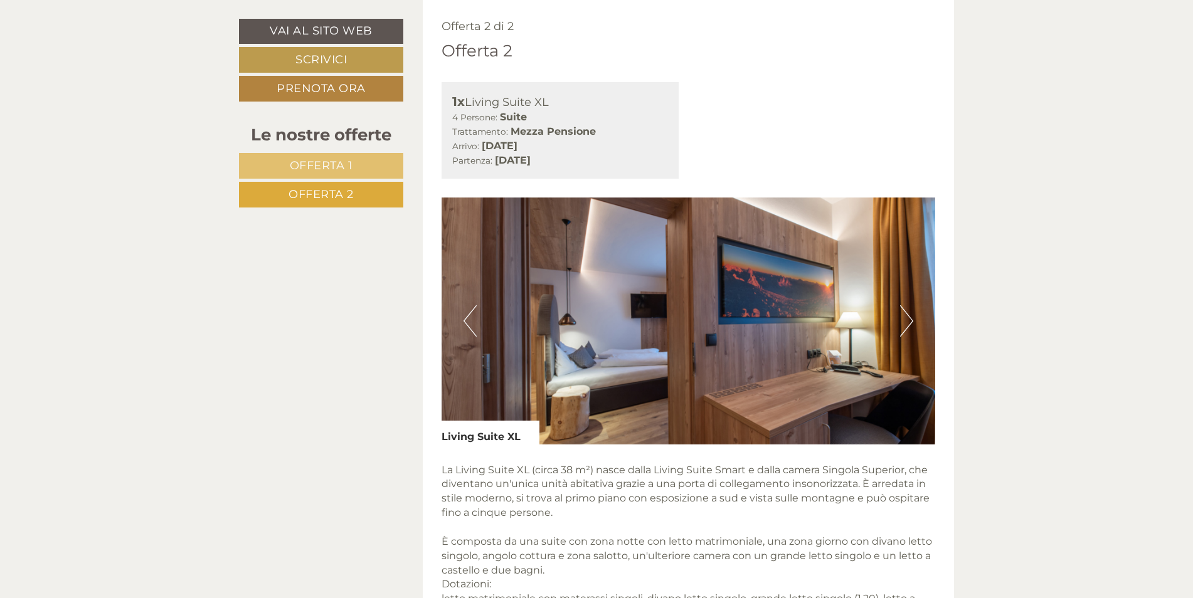
click at [908, 325] on button "Next" at bounding box center [906, 320] width 13 height 31
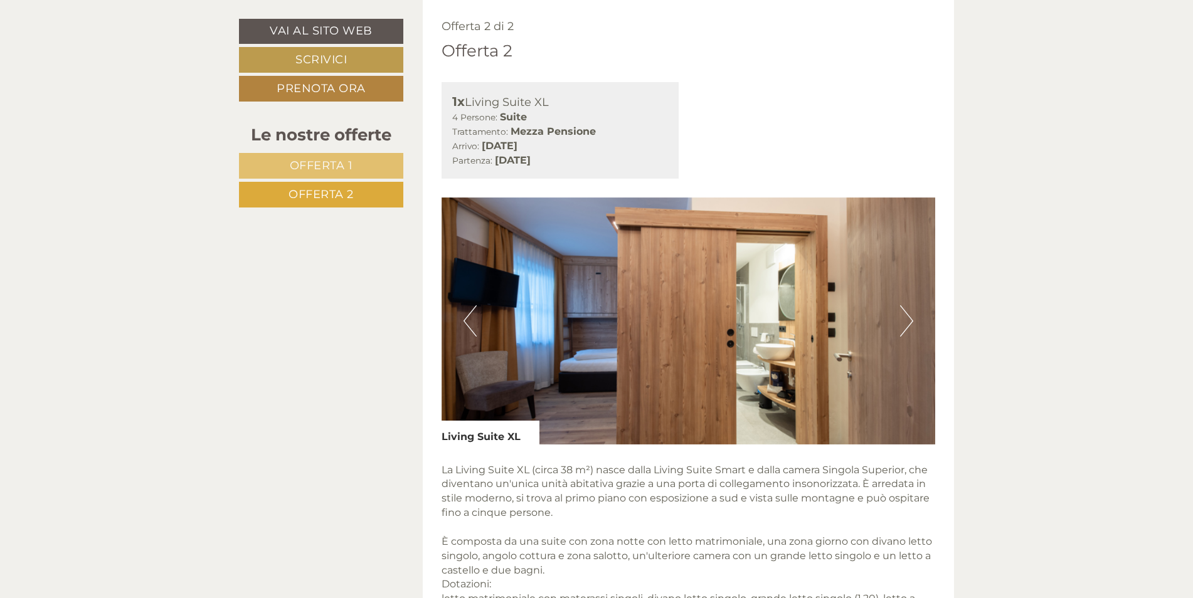
click at [466, 315] on button "Previous" at bounding box center [469, 320] width 13 height 31
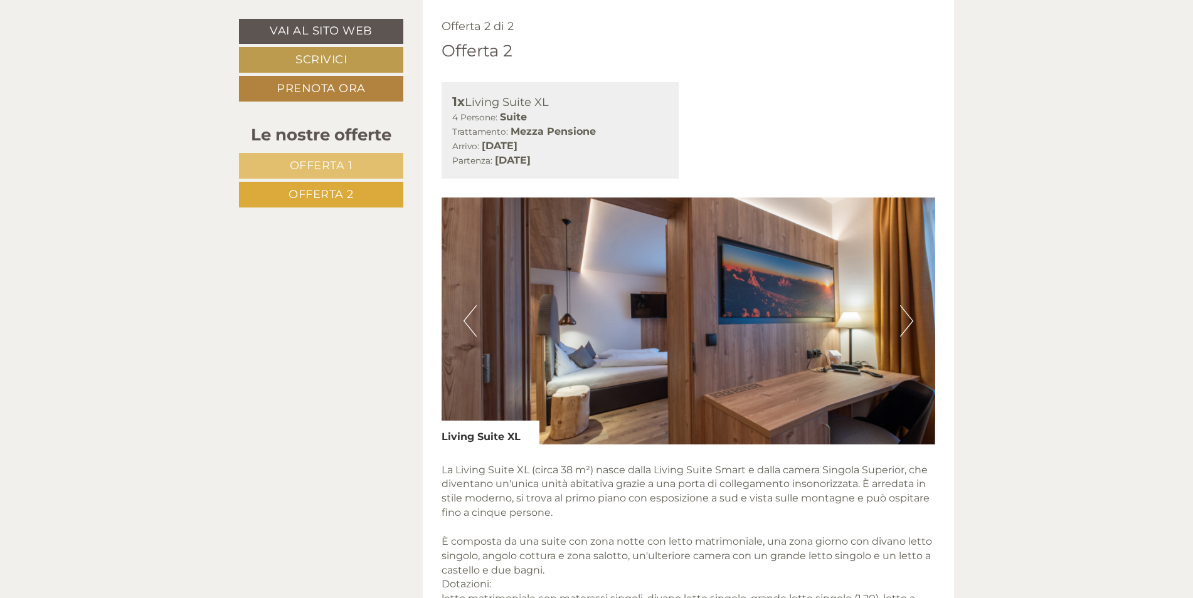
click at [466, 315] on button "Previous" at bounding box center [469, 320] width 13 height 31
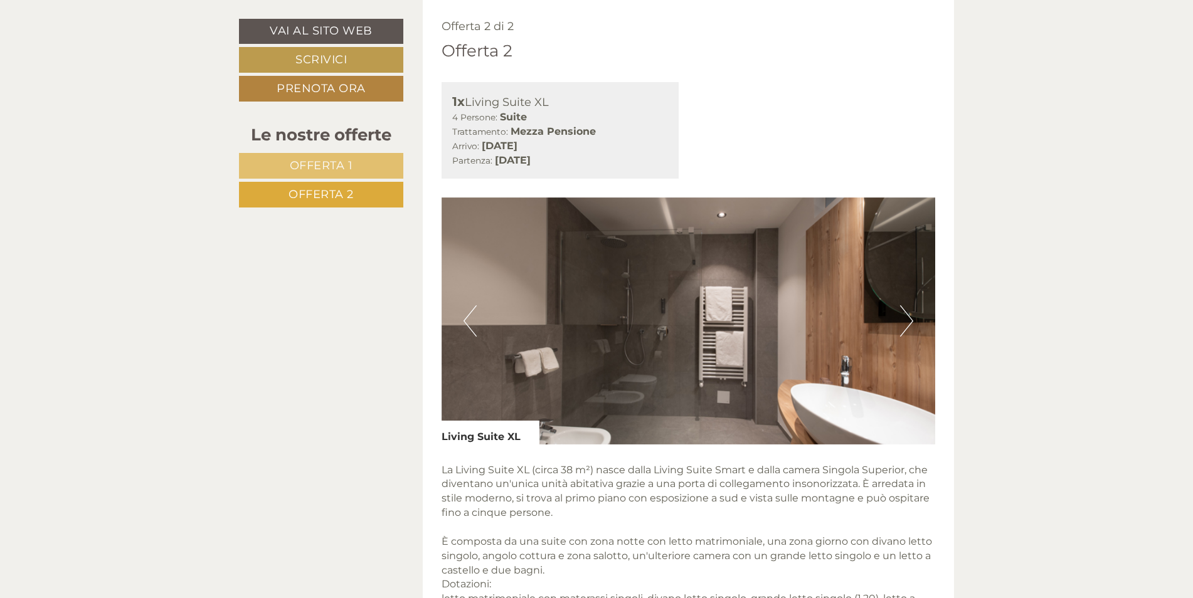
click at [908, 315] on button "Next" at bounding box center [906, 320] width 13 height 31
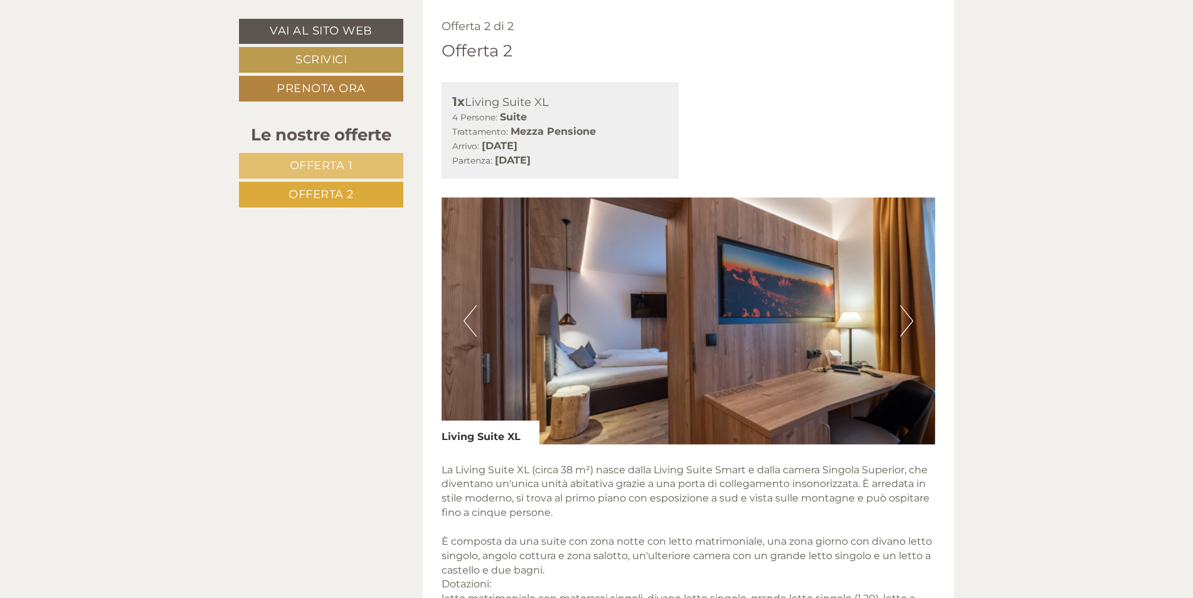
click at [906, 316] on button "Next" at bounding box center [906, 320] width 13 height 31
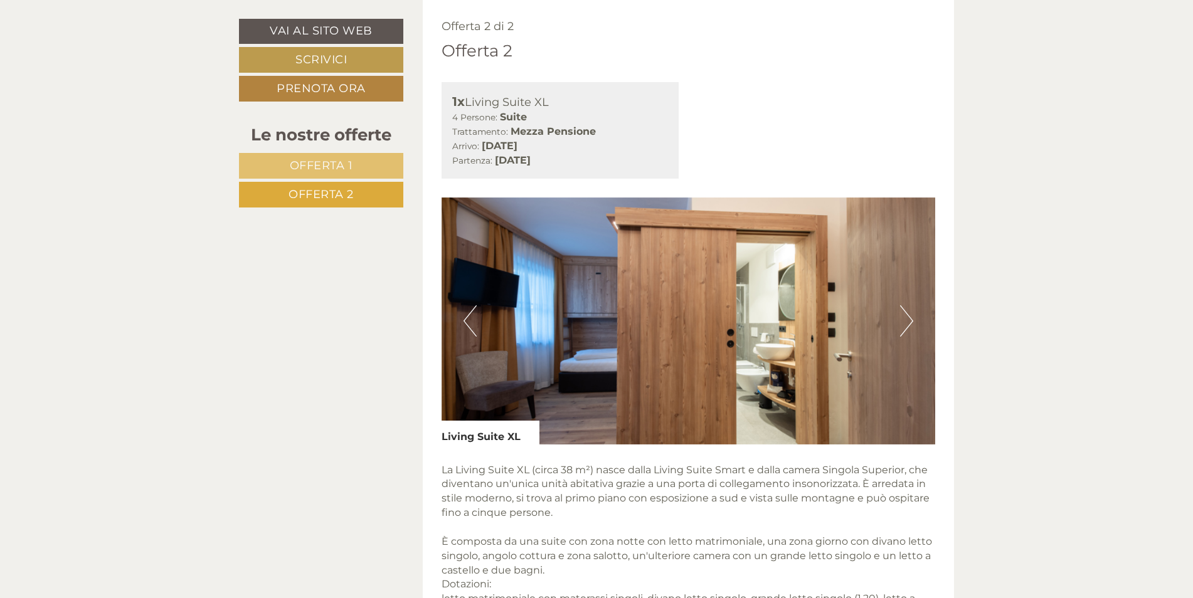
click at [905, 317] on button "Next" at bounding box center [906, 320] width 13 height 31
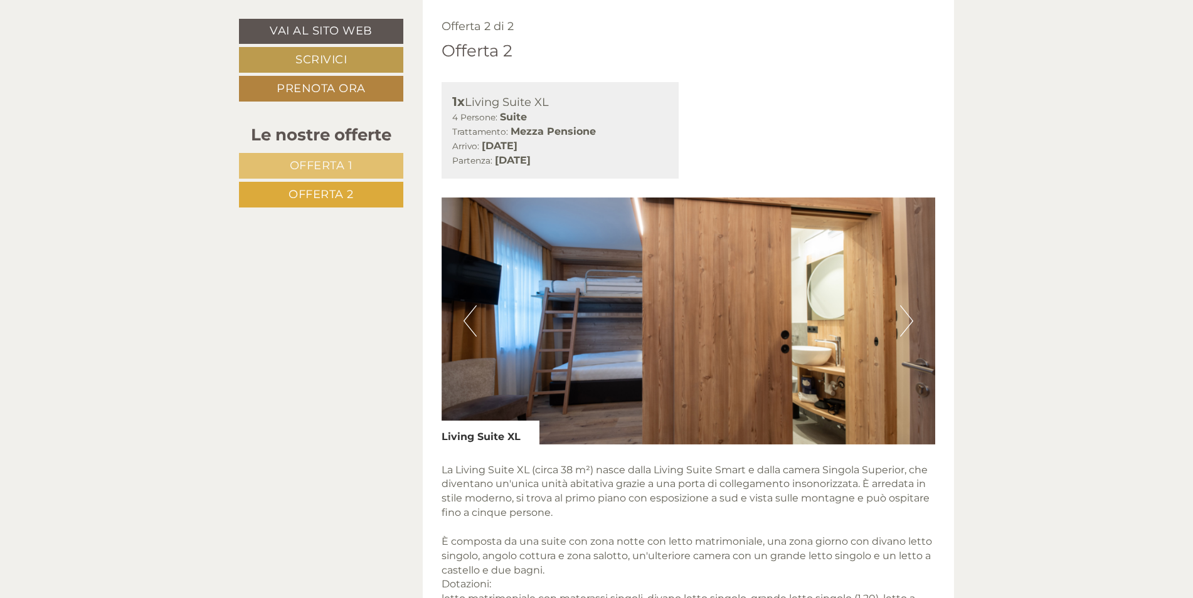
click at [905, 317] on button "Next" at bounding box center [906, 320] width 13 height 31
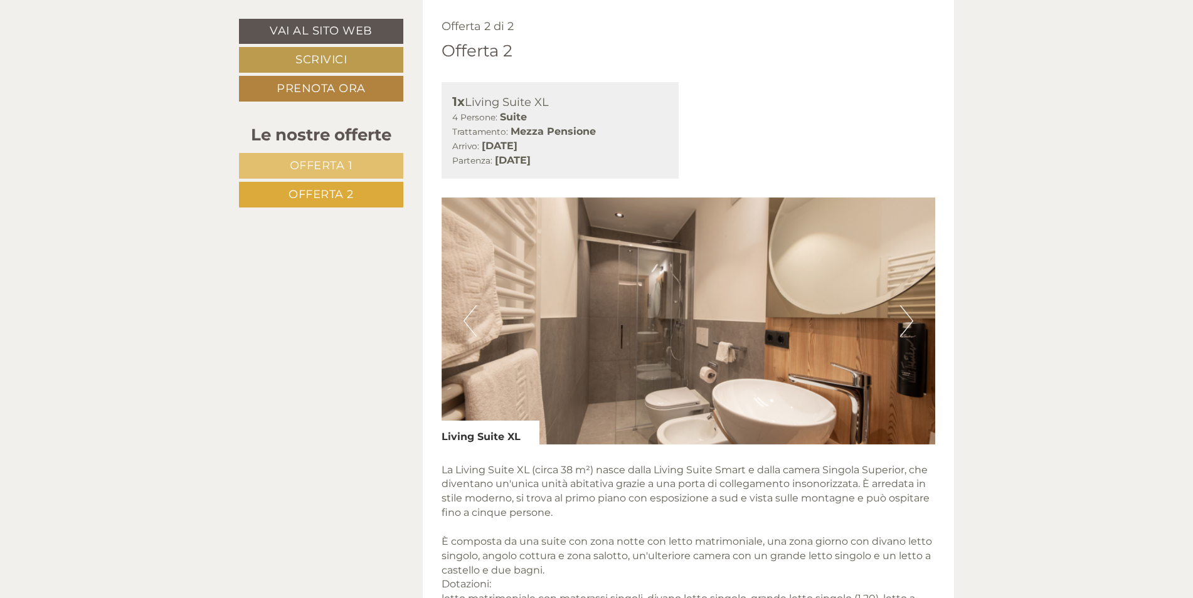
click at [902, 328] on button "Next" at bounding box center [906, 320] width 13 height 31
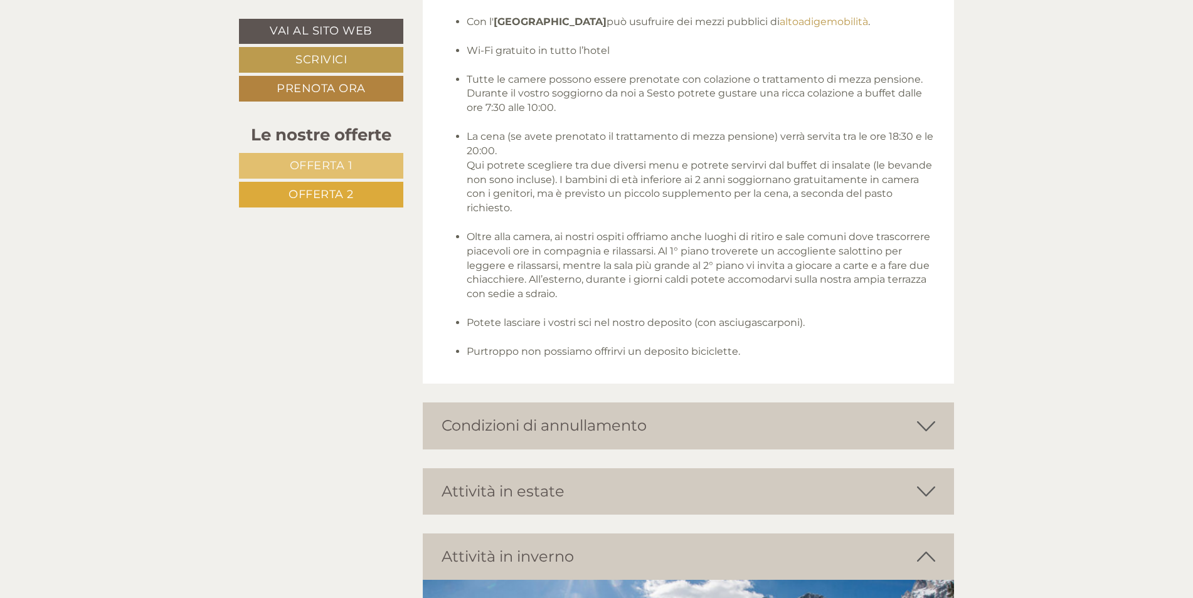
scroll to position [1896, 0]
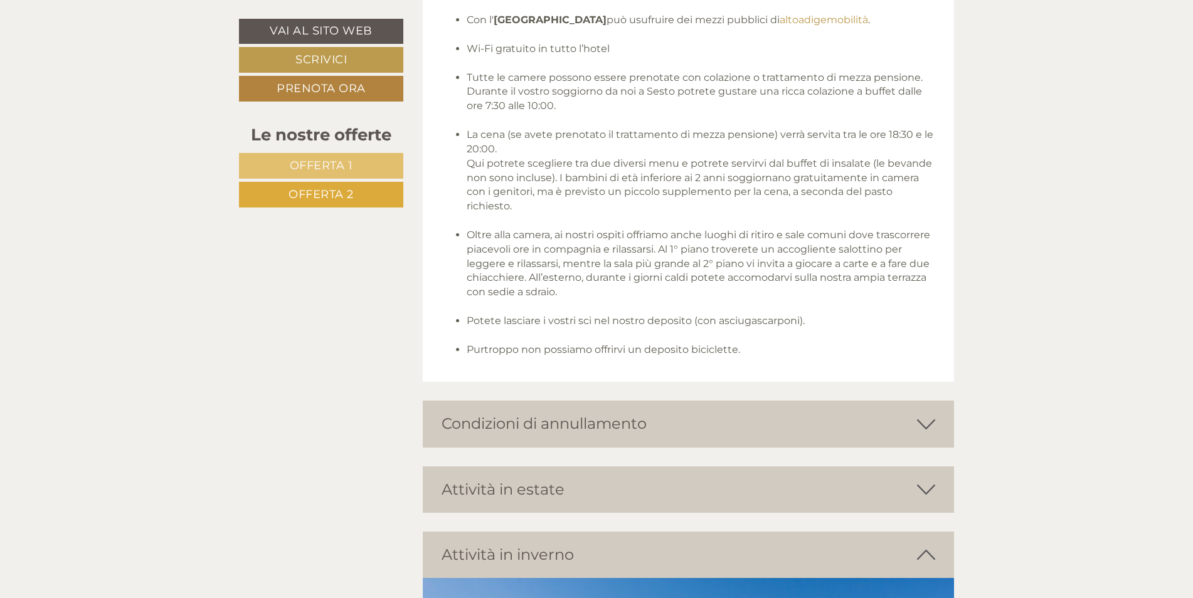
click at [897, 426] on div "Condizioni di annullamento" at bounding box center [689, 424] width 532 height 46
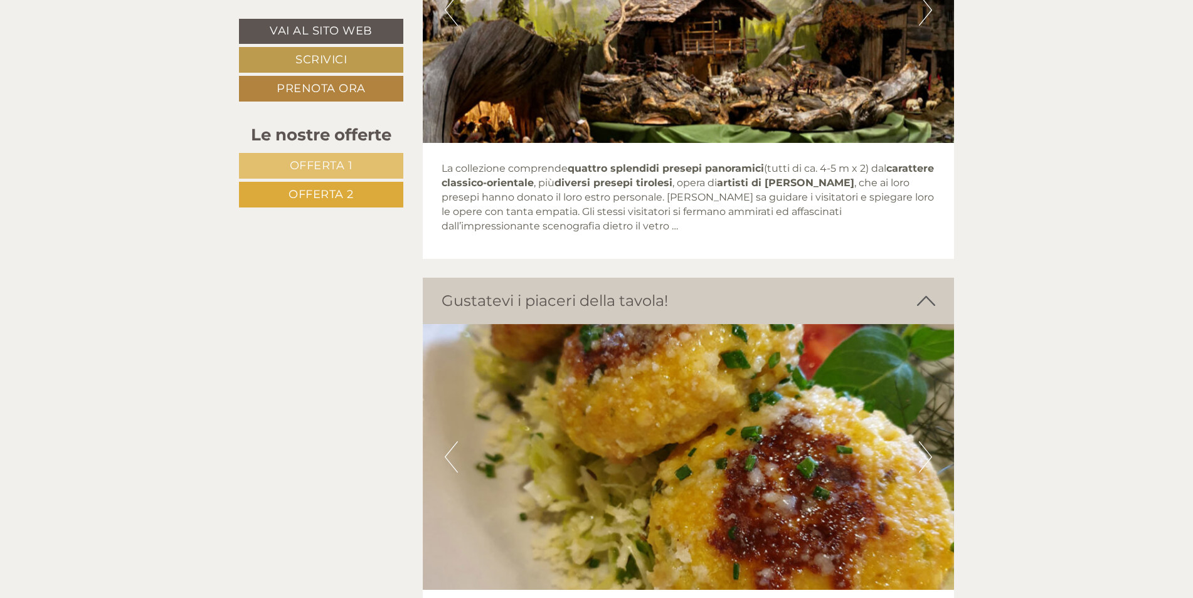
scroll to position [3359, 0]
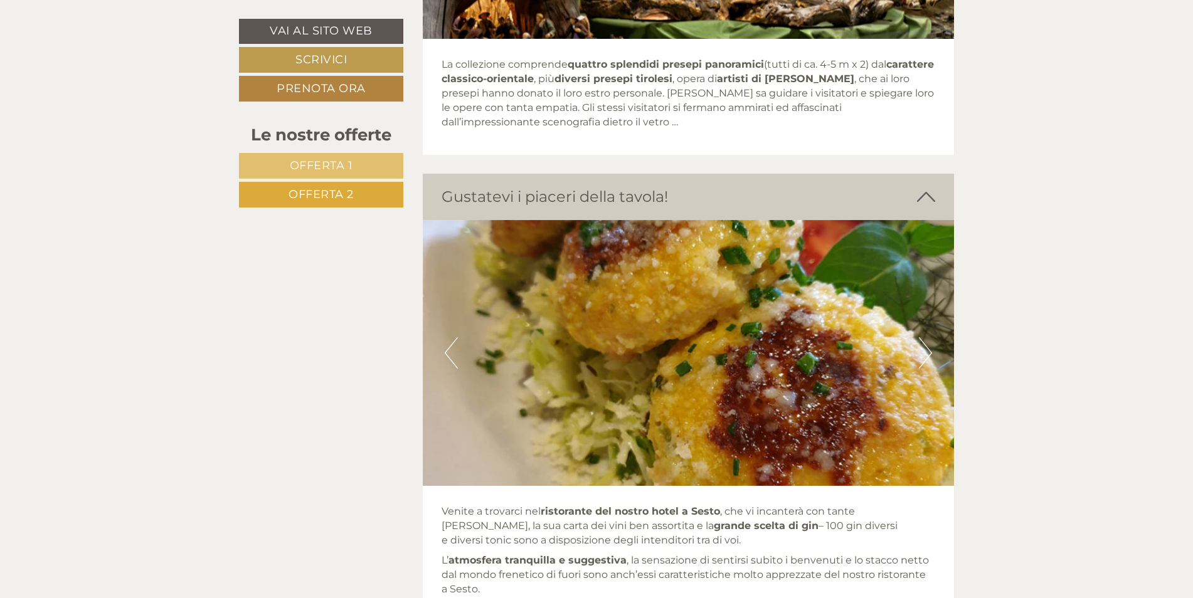
click at [928, 369] on button "Next" at bounding box center [925, 352] width 13 height 31
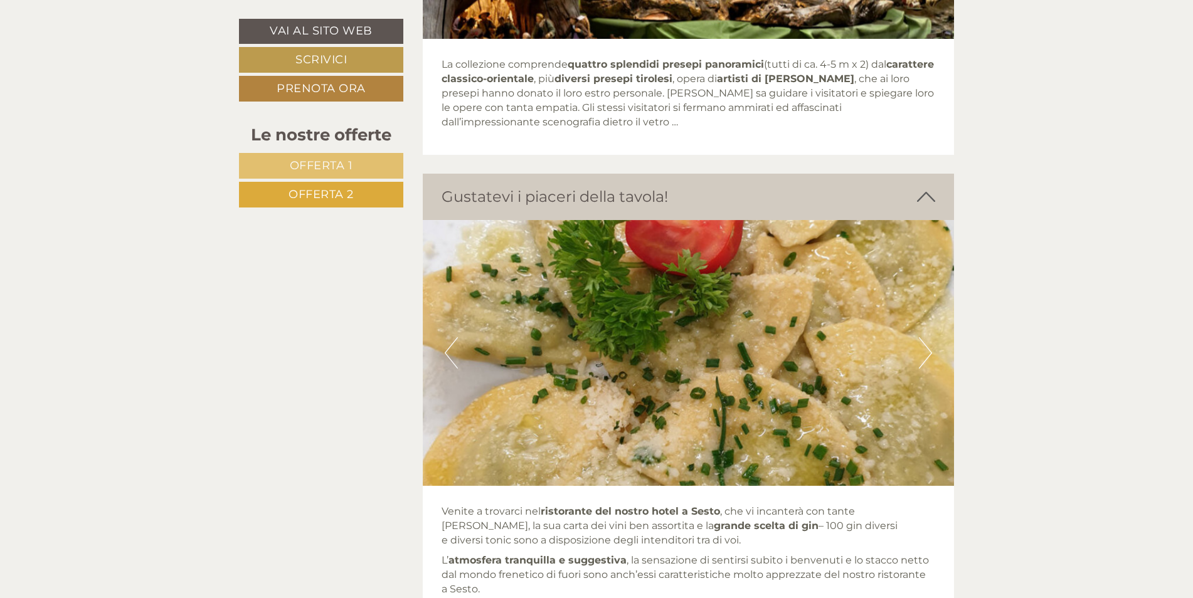
click at [928, 369] on button "Next" at bounding box center [925, 352] width 13 height 31
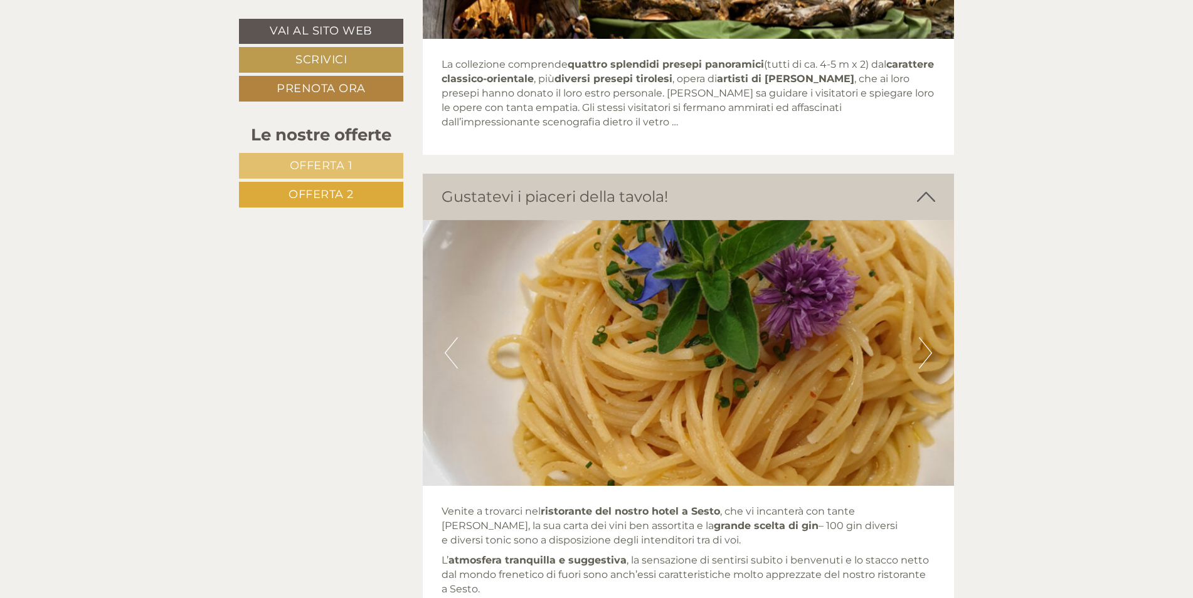
click at [928, 369] on button "Next" at bounding box center [925, 352] width 13 height 31
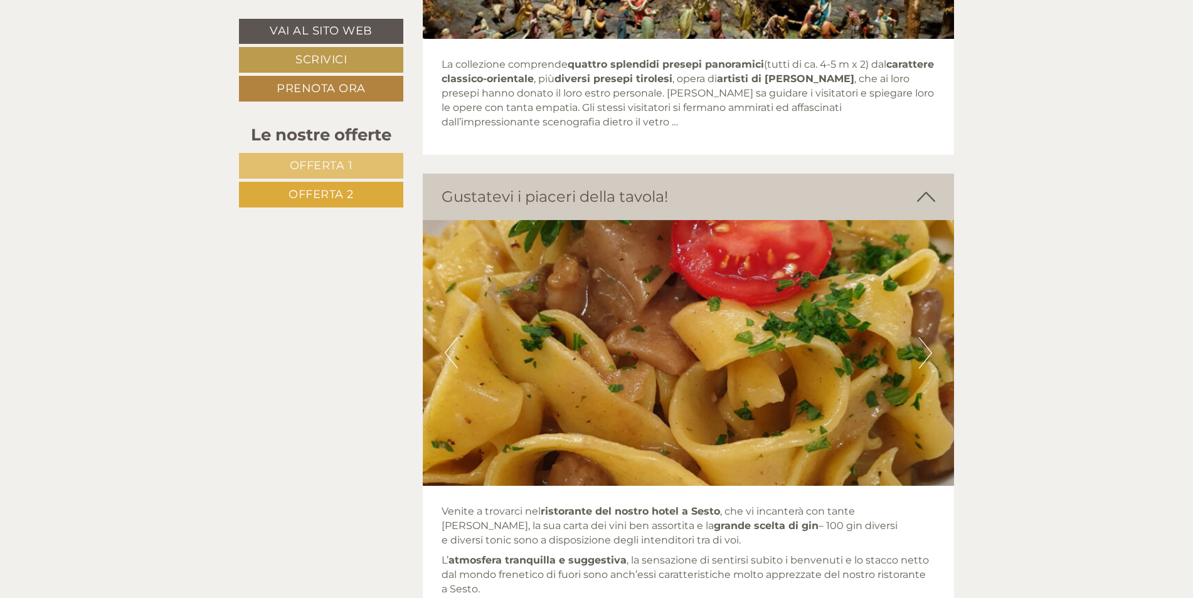
click at [927, 369] on button "Next" at bounding box center [925, 352] width 13 height 31
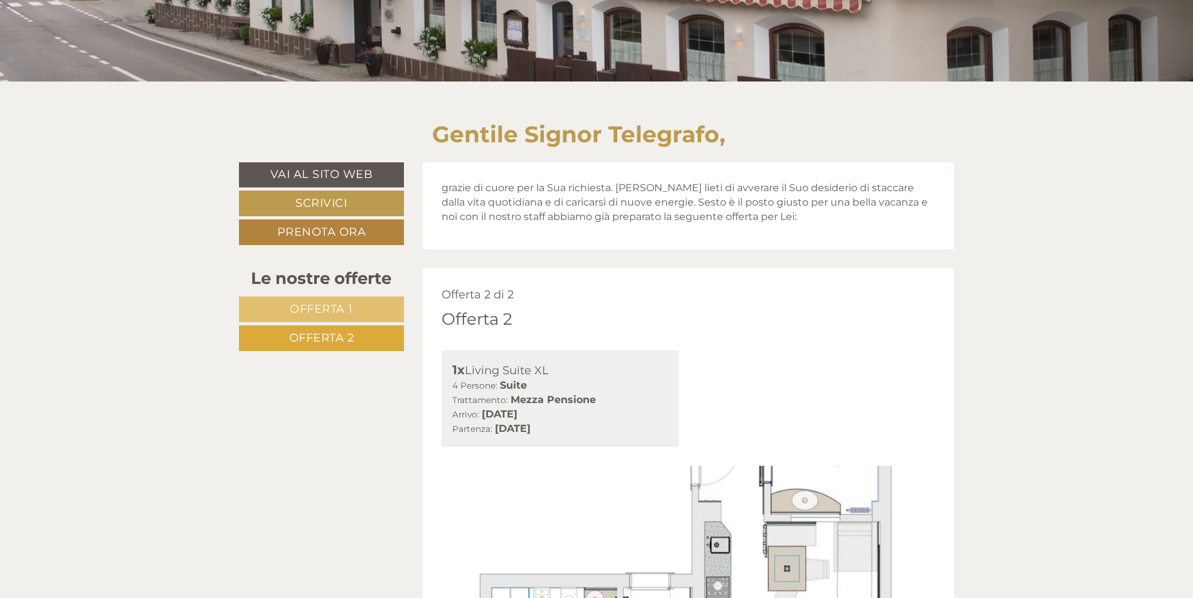
scroll to position [461, 0]
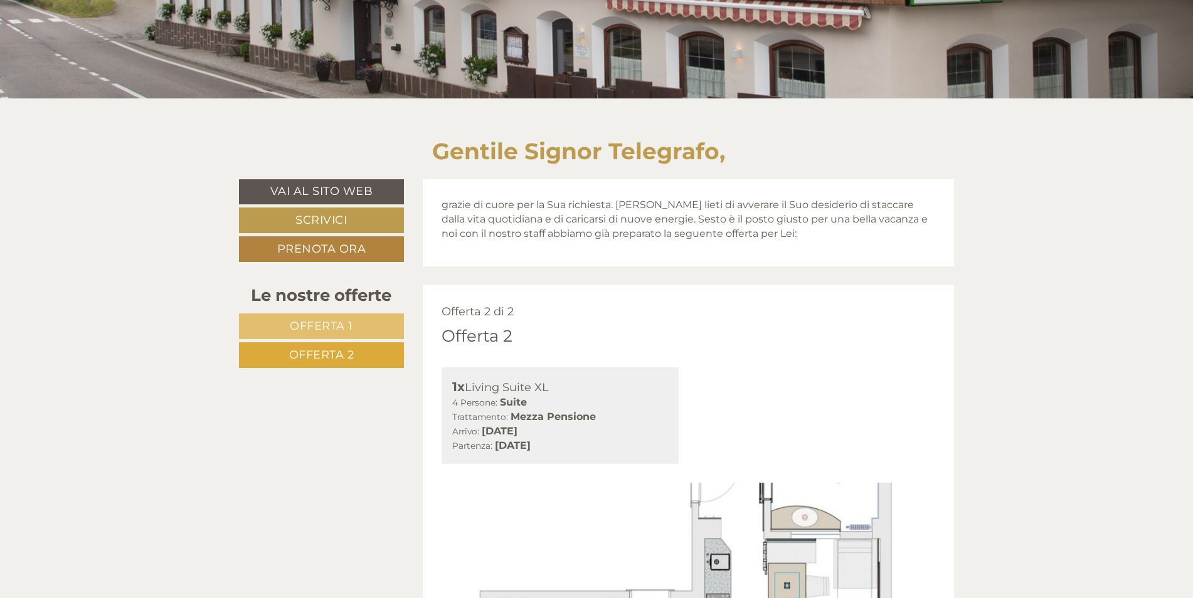
click at [334, 319] on span "Offerta 1" at bounding box center [321, 326] width 63 height 14
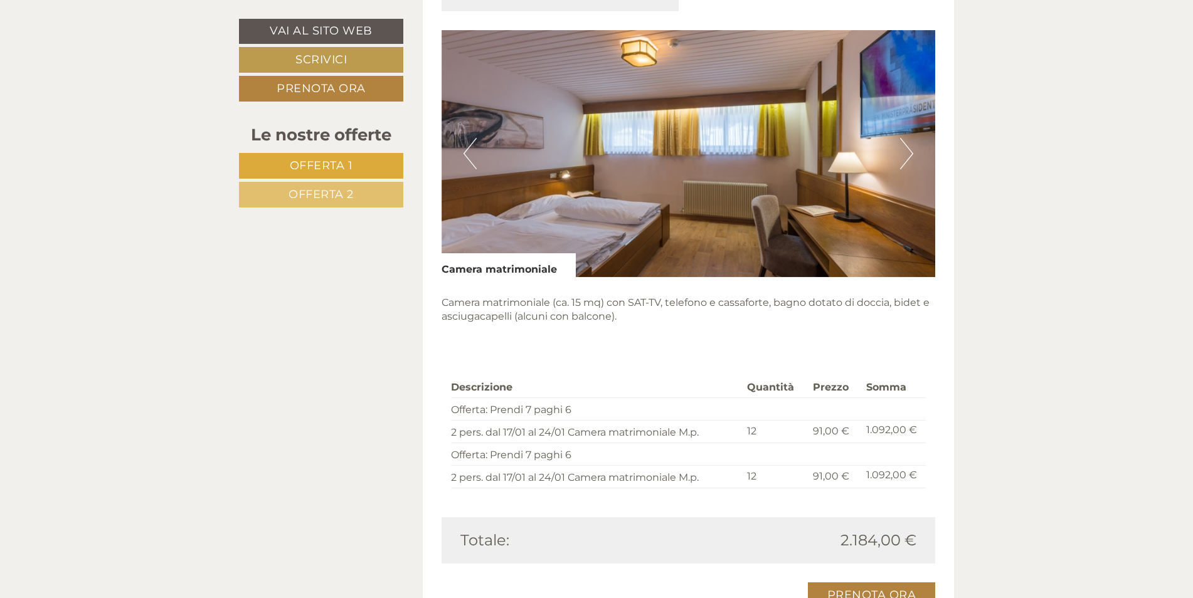
scroll to position [836, 0]
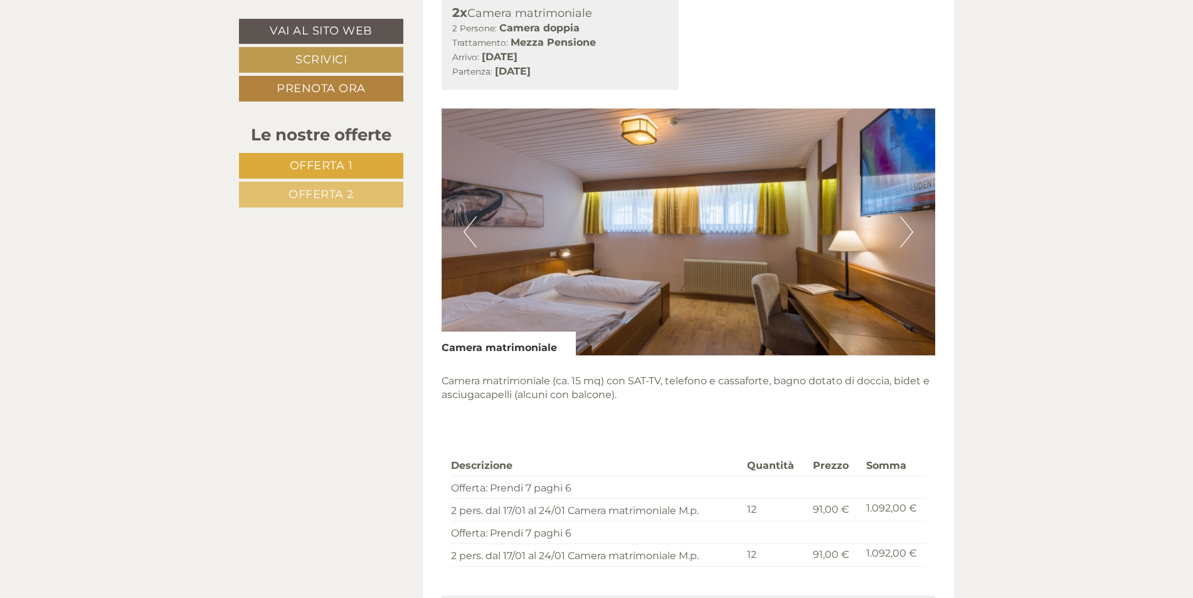
click at [908, 233] on button "Next" at bounding box center [906, 231] width 13 height 31
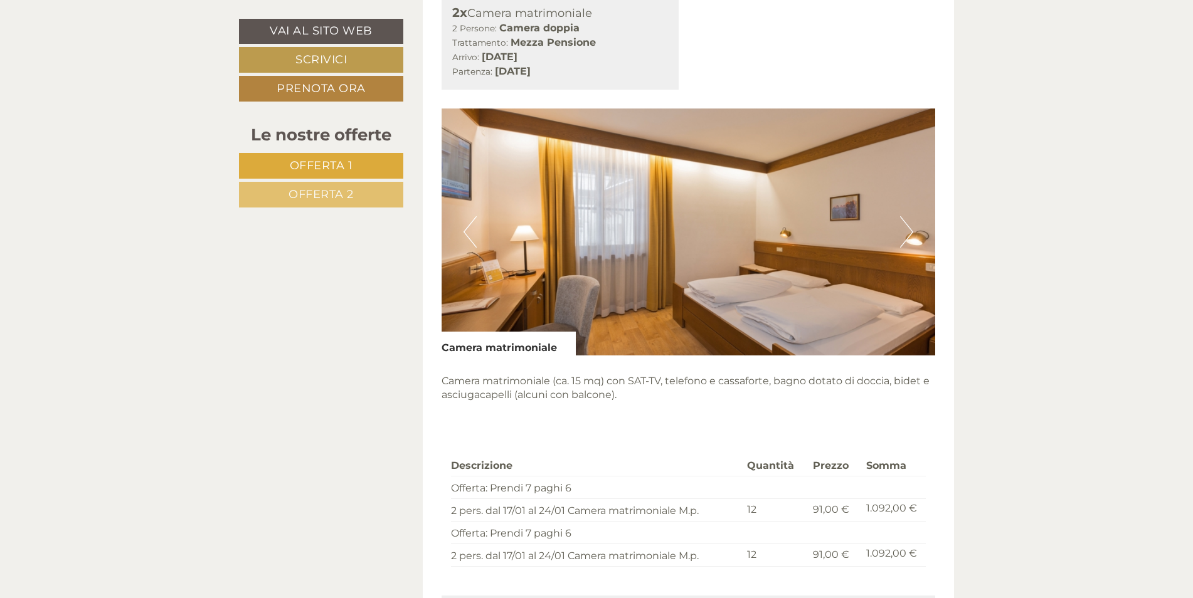
click at [908, 233] on button "Next" at bounding box center [906, 231] width 13 height 31
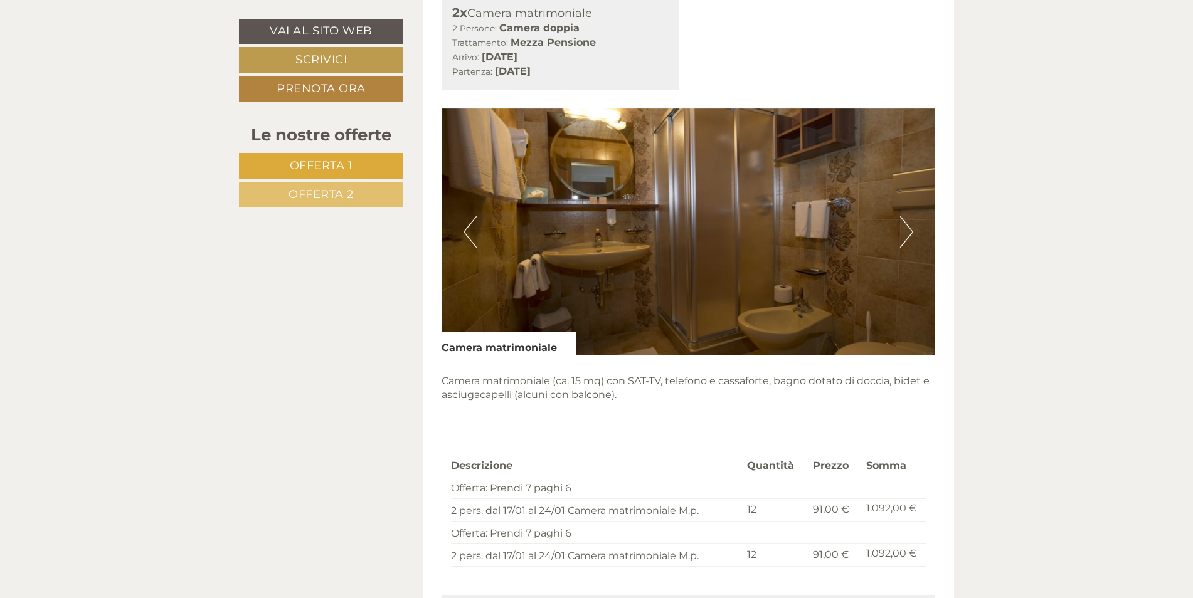
click at [908, 233] on button "Next" at bounding box center [906, 231] width 13 height 31
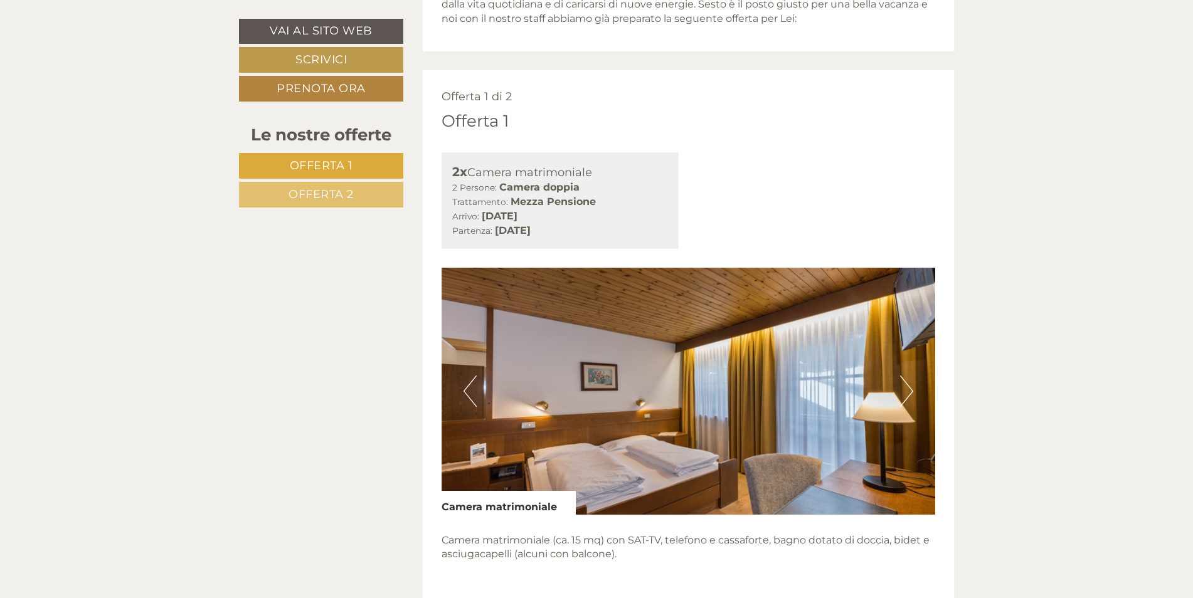
scroll to position [627, 0]
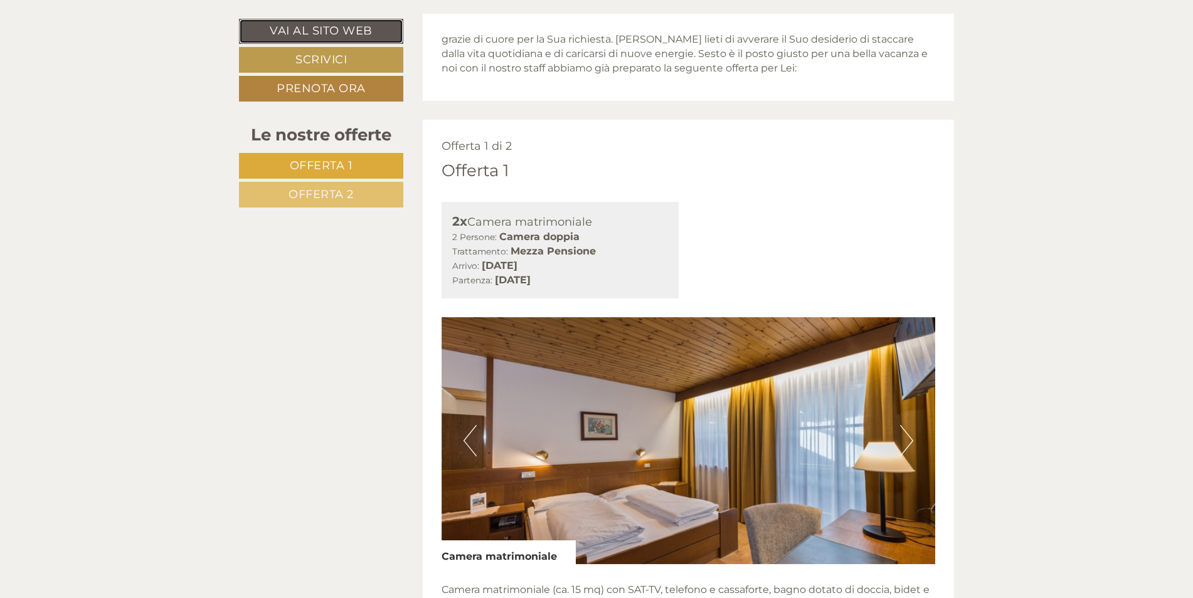
click at [345, 28] on link "Vai al sito web" at bounding box center [321, 31] width 164 height 25
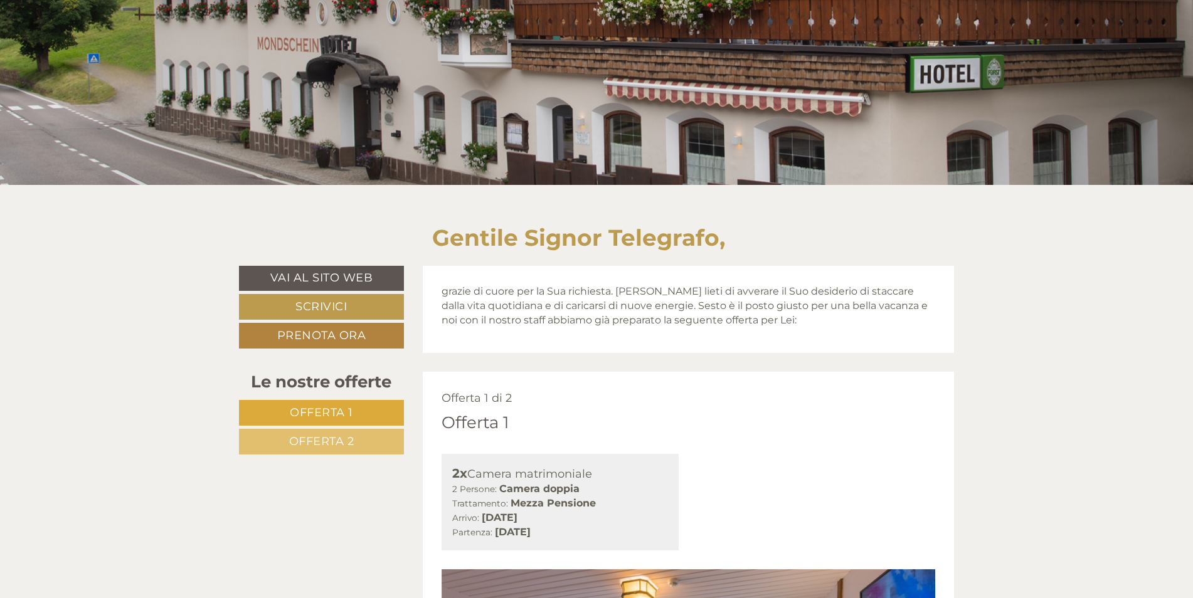
scroll to position [314, 0]
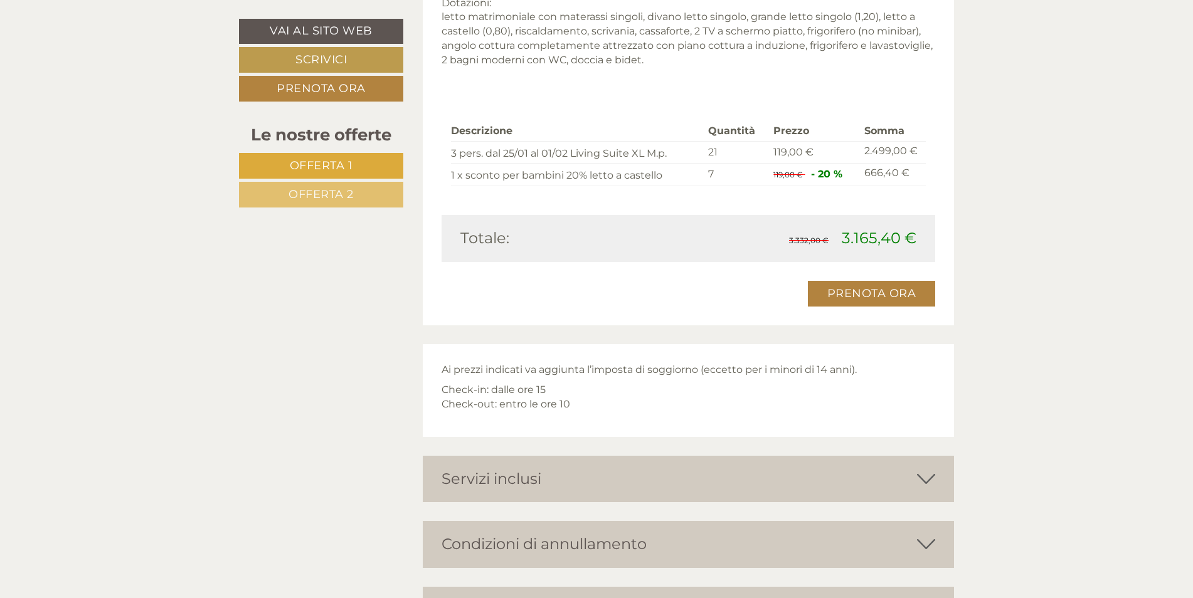
scroll to position [2299, 0]
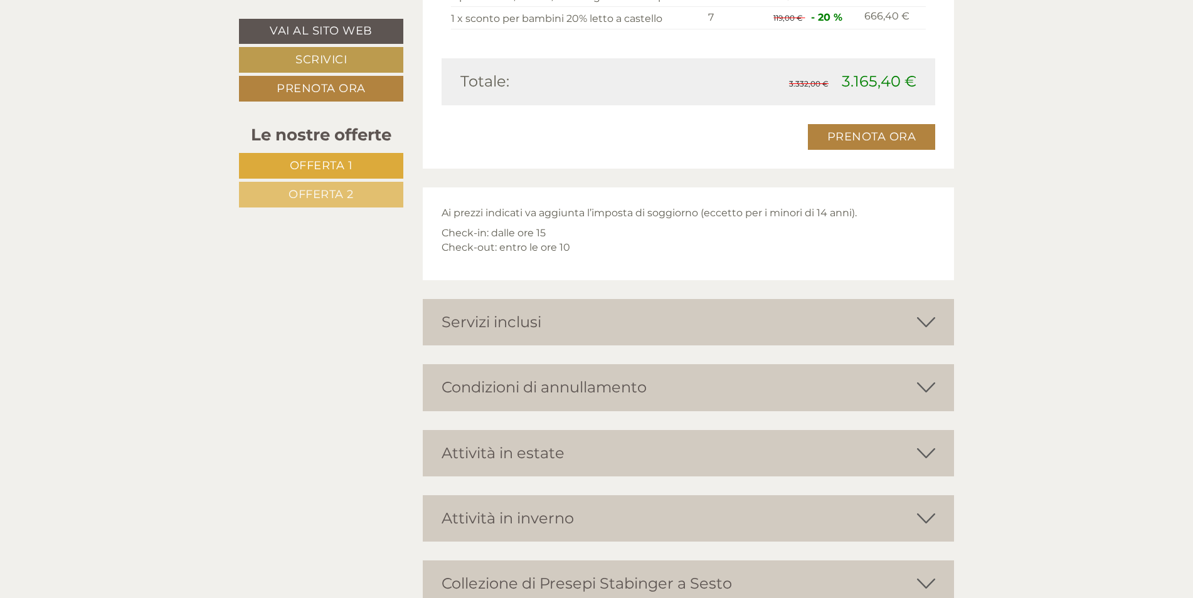
click at [877, 331] on div "Servizi inclusi" at bounding box center [689, 322] width 532 height 46
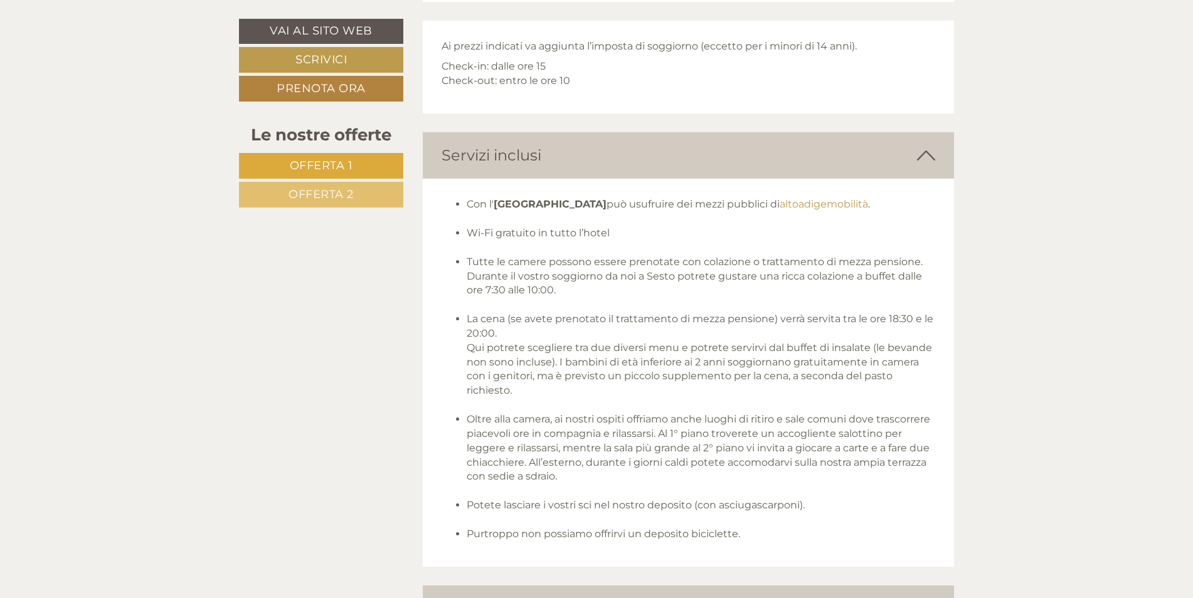
scroll to position [2612, 0]
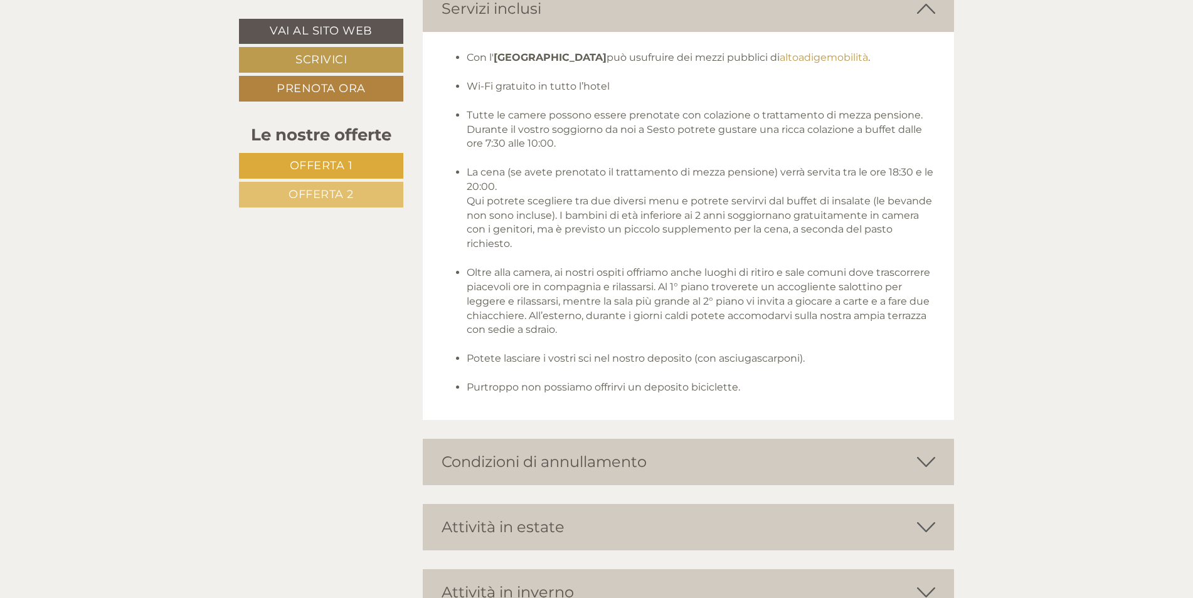
click at [868, 461] on div "Condizioni di annullamento" at bounding box center [689, 462] width 532 height 46
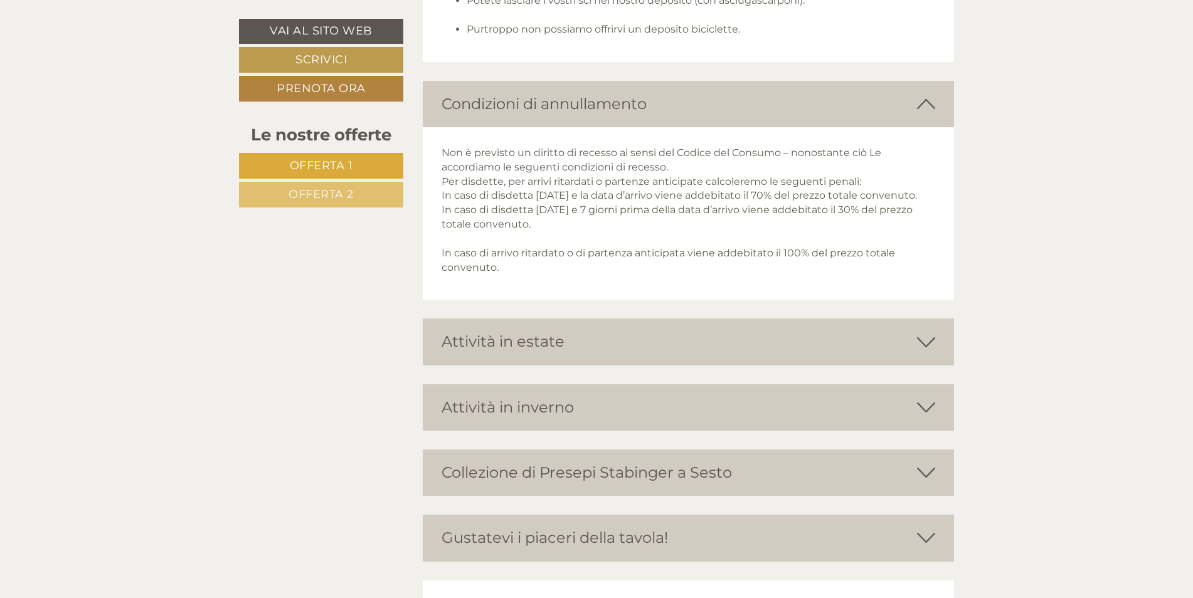
scroll to position [3030, 0]
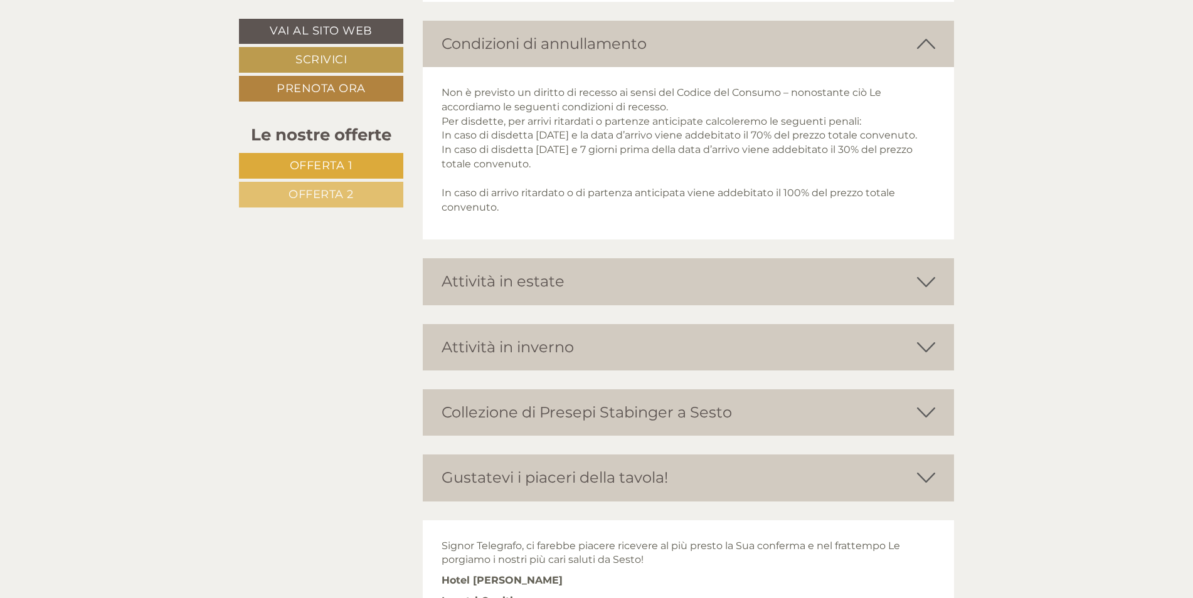
click at [838, 303] on div "Attività in estate" at bounding box center [689, 281] width 532 height 46
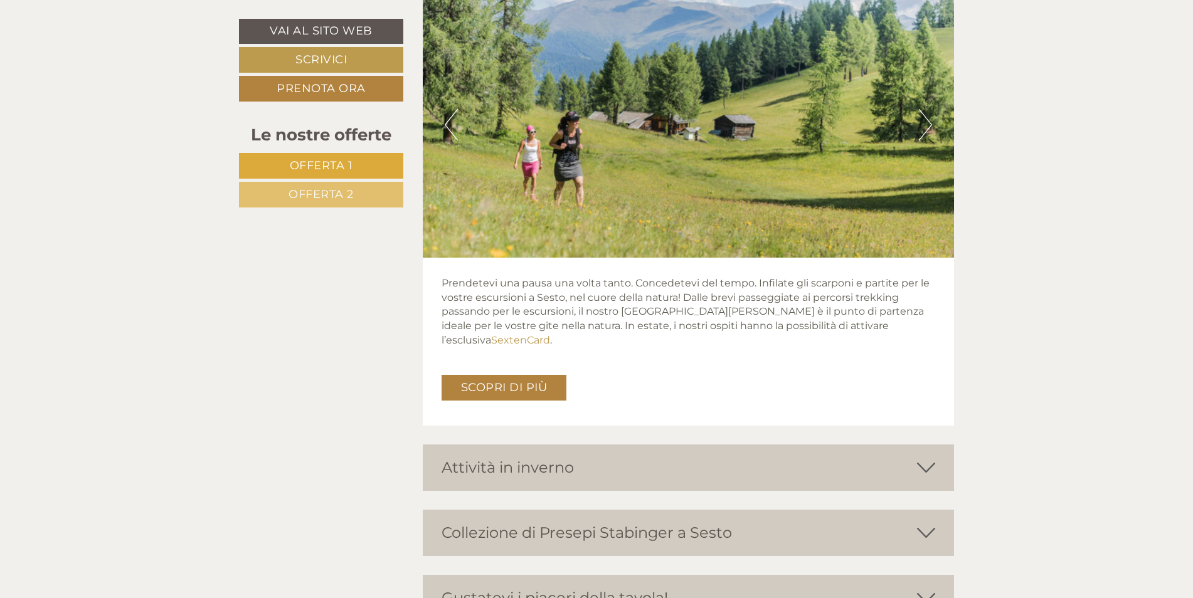
scroll to position [3135, 0]
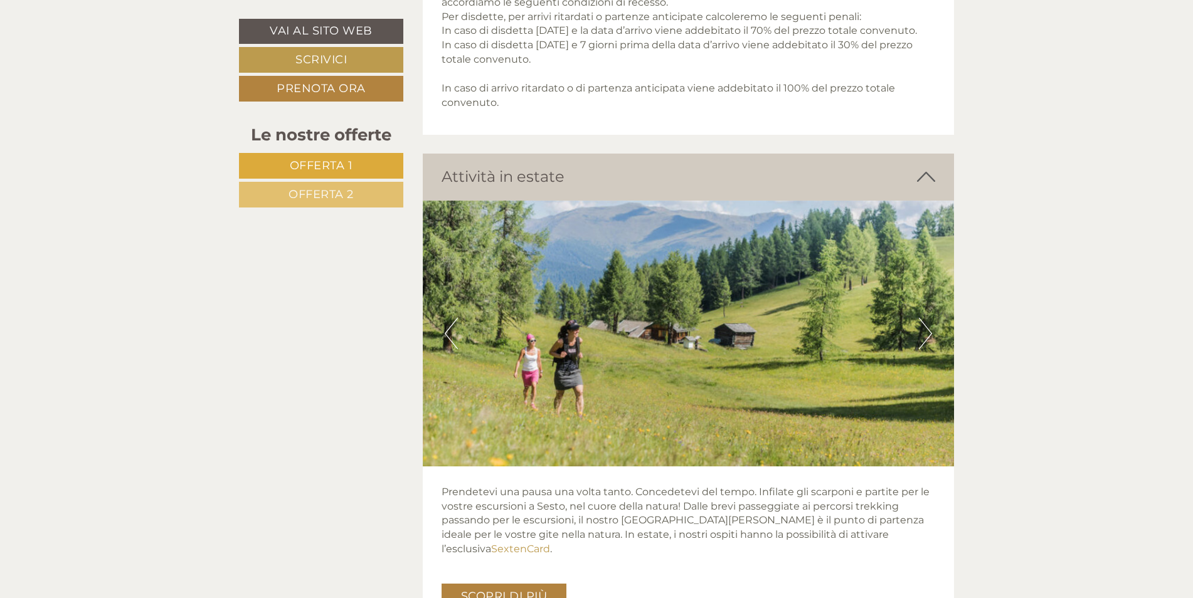
click at [847, 190] on div "Attività in estate" at bounding box center [689, 177] width 532 height 46
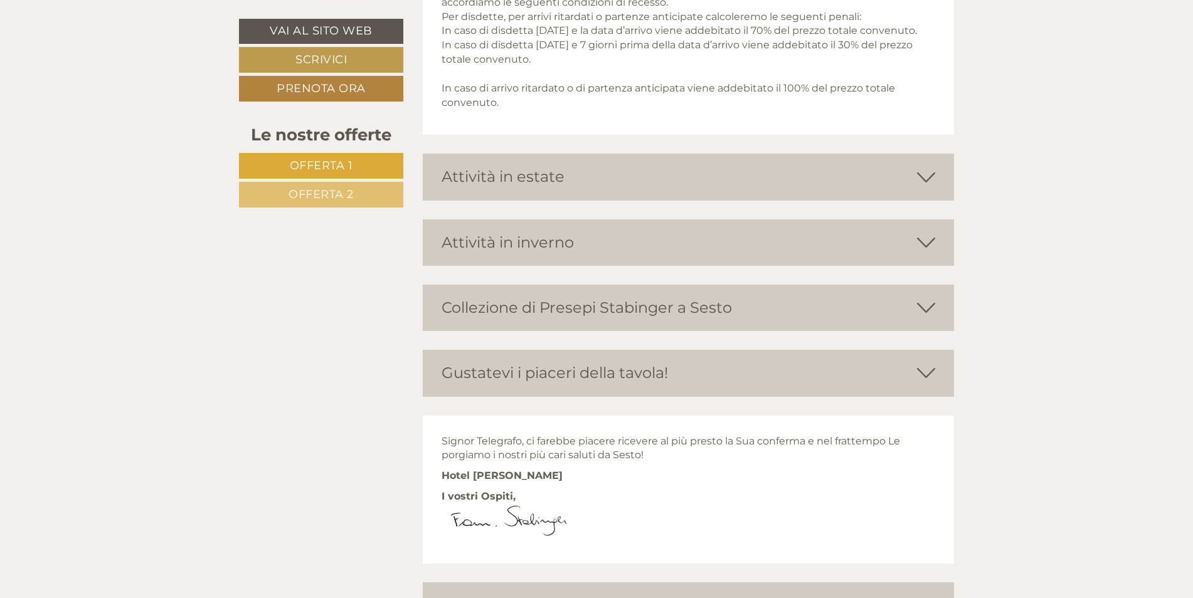
click at [857, 255] on div "Attività in inverno" at bounding box center [689, 242] width 532 height 46
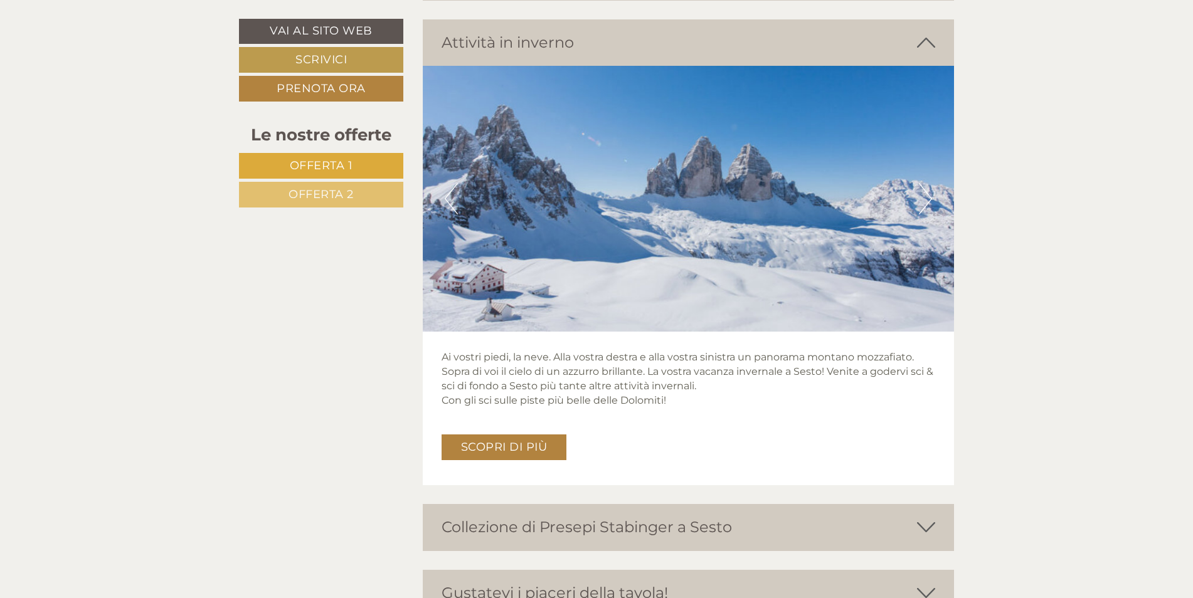
scroll to position [3449, 0]
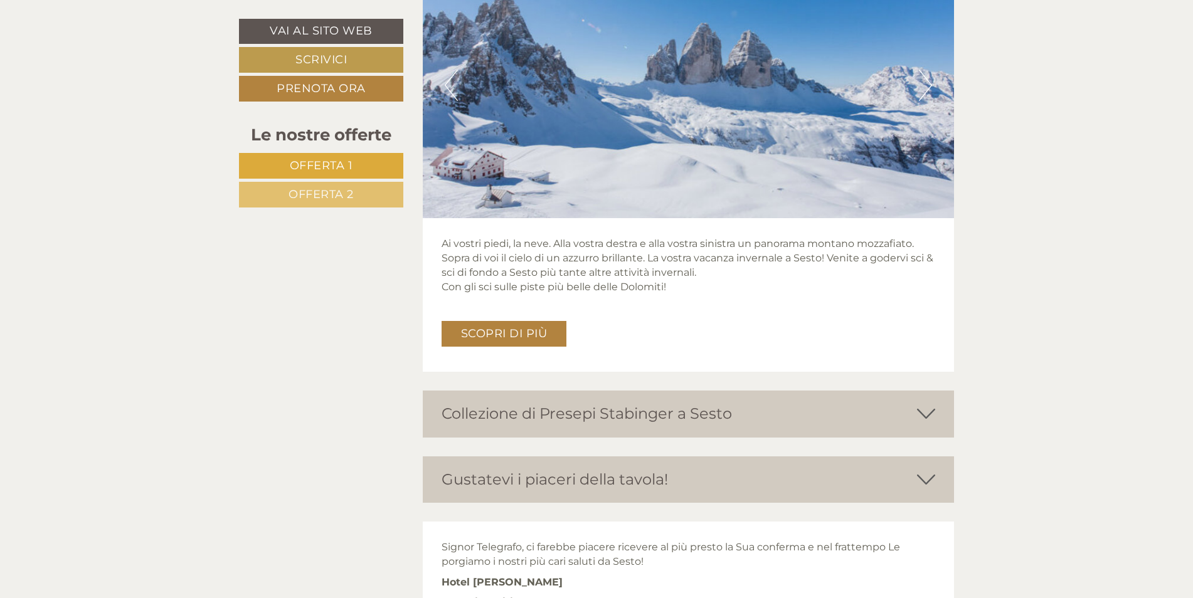
click at [836, 421] on div "Collezione di Presepi Stabinger a Sesto" at bounding box center [689, 414] width 532 height 46
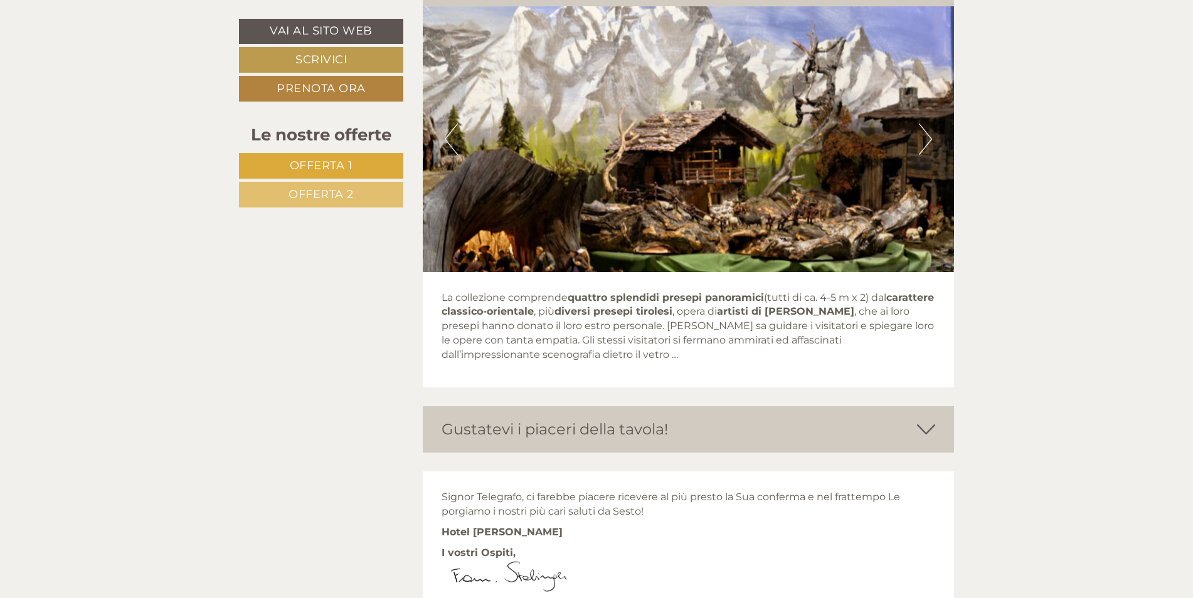
scroll to position [3971, 0]
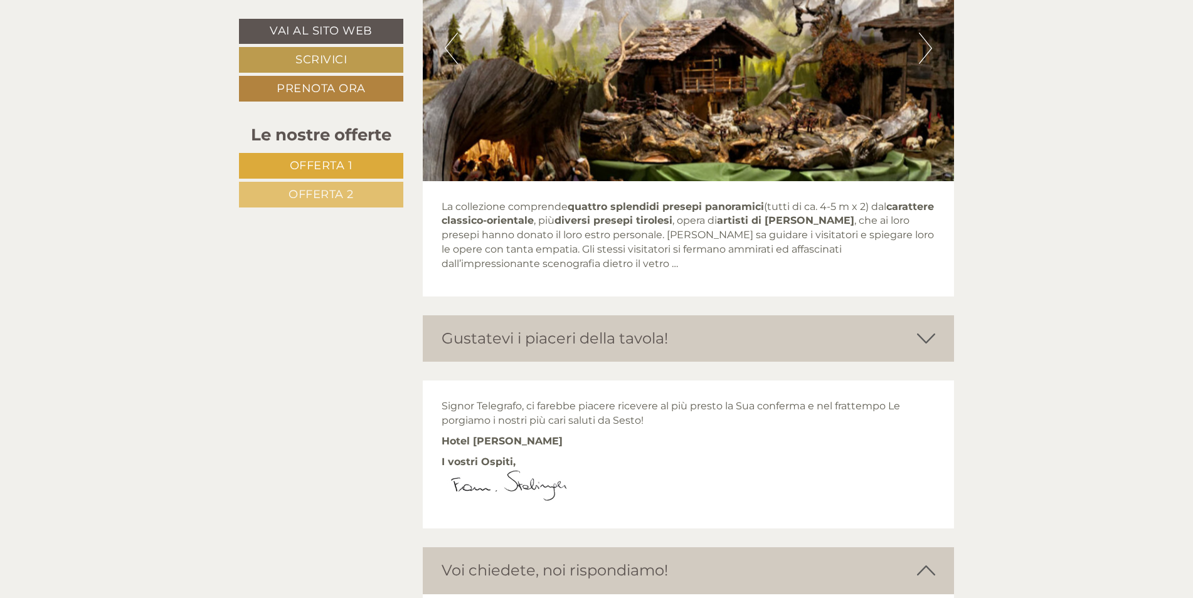
click at [830, 360] on div "Gustatevi i piaceri della tavola!" at bounding box center [689, 338] width 532 height 46
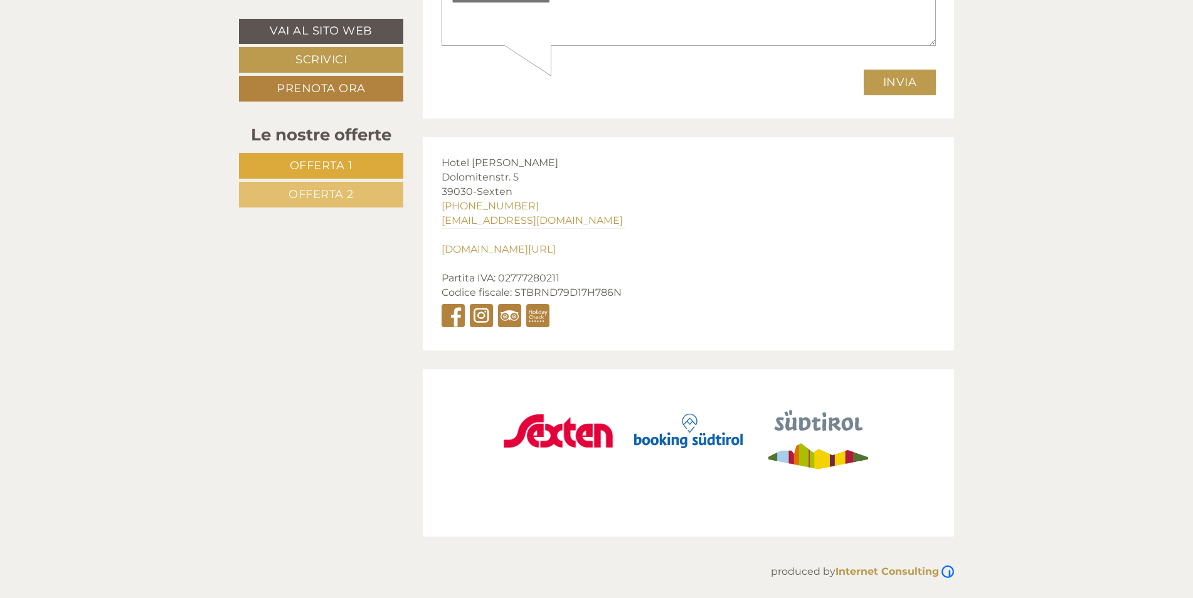
scroll to position [5187, 0]
